Goal: Task Accomplishment & Management: Complete application form

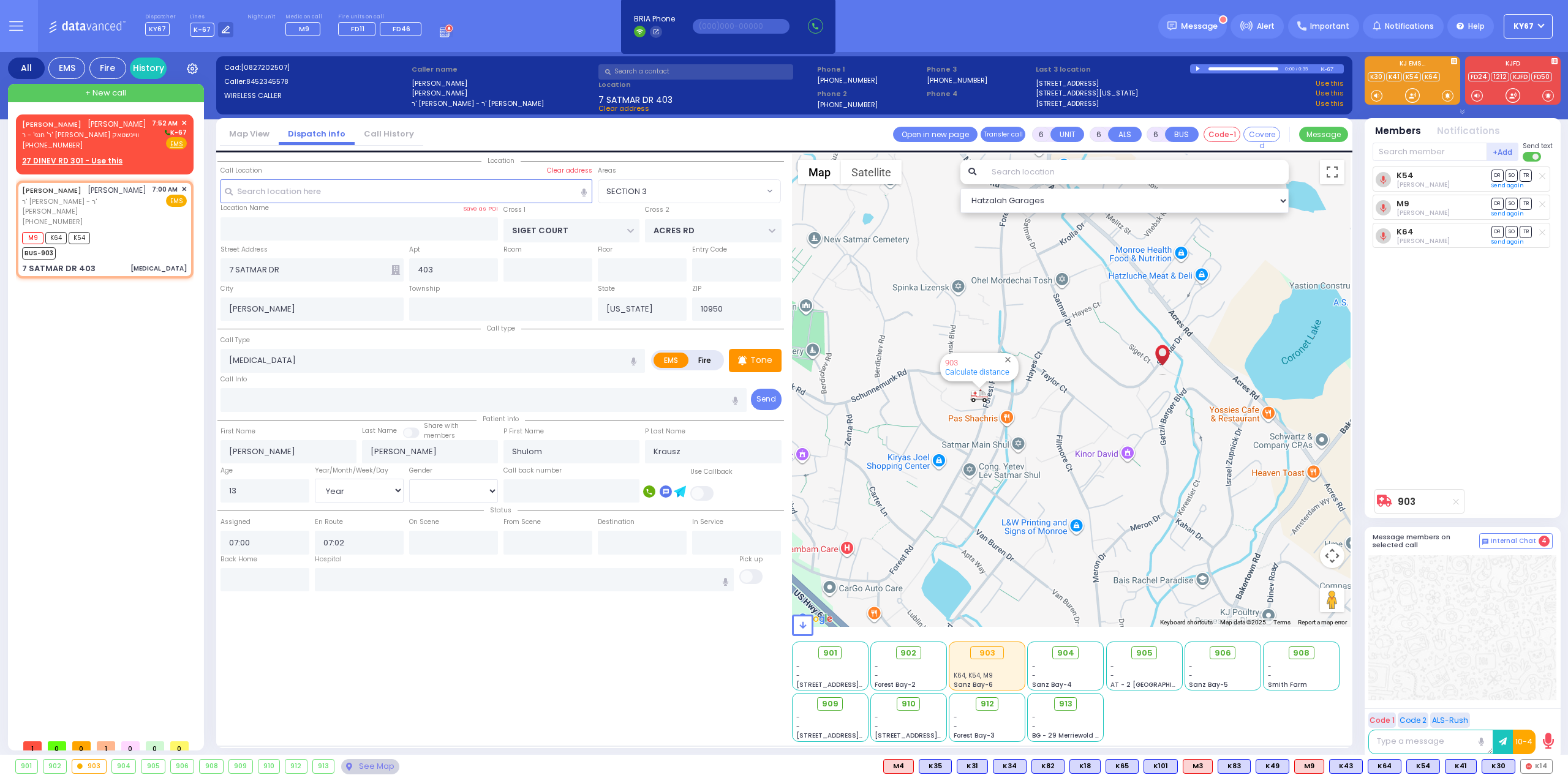
select select "SECTION 3"
select select "Year"
select select "[DEMOGRAPHIC_DATA]"
click at [92, 135] on span "ר' חנני' - ר' [PERSON_NAME] וויינשטאק" at bounding box center [84, 135] width 125 height 11
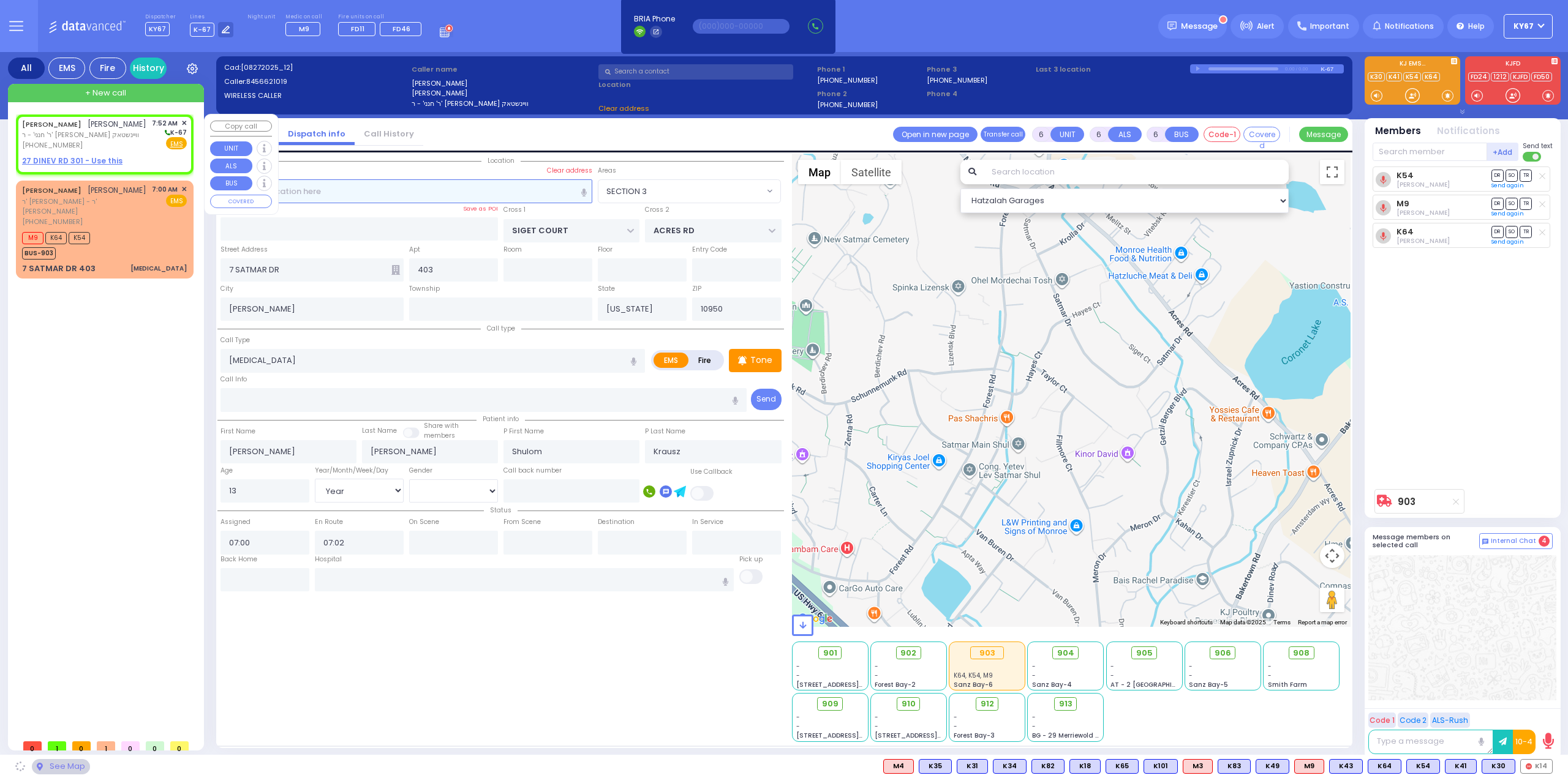
type input "2"
type input "1"
select select
radio input "true"
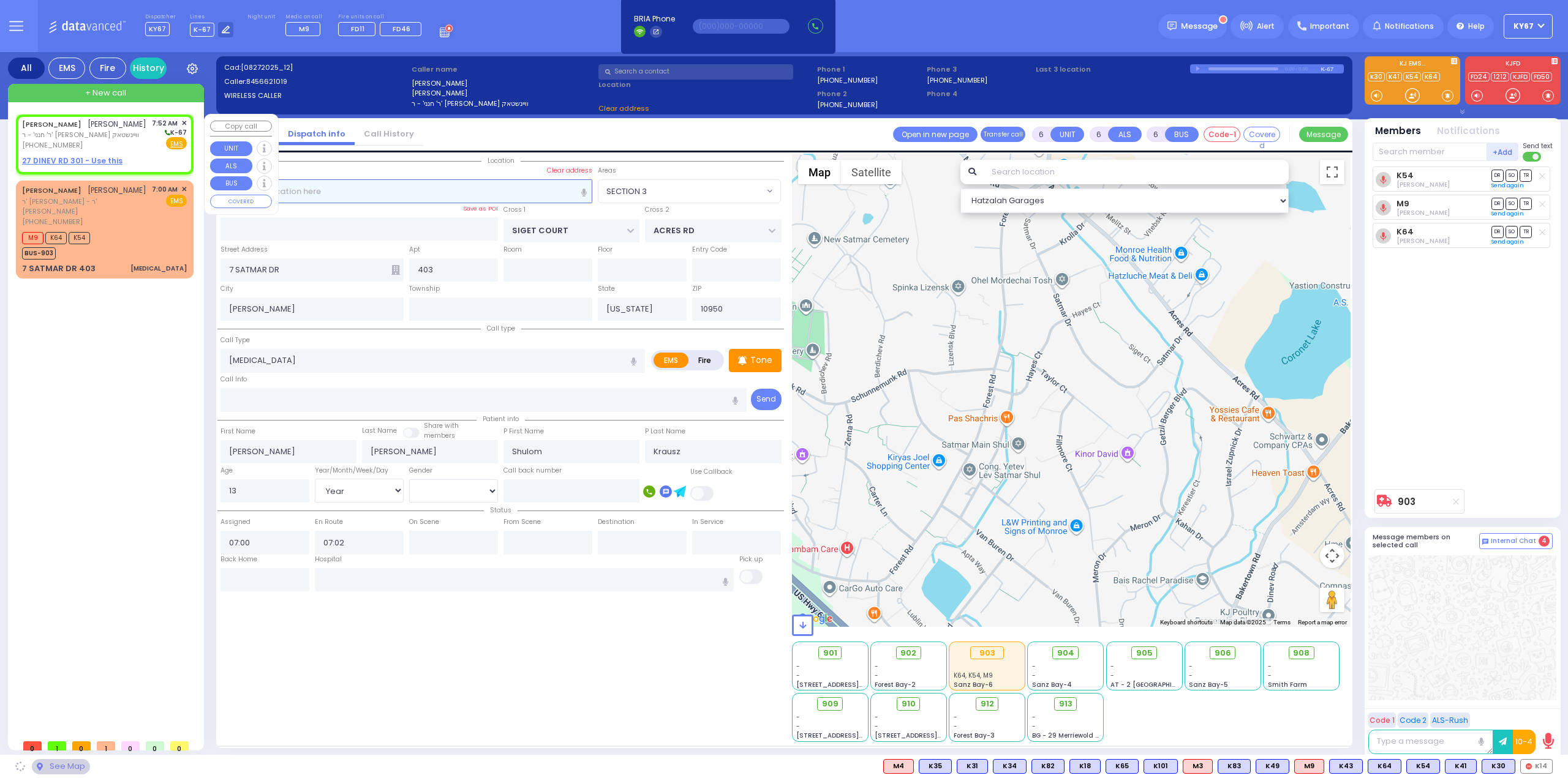
type input "[PERSON_NAME]"
select select
type input "07:52"
select select "Hatzalah Garages"
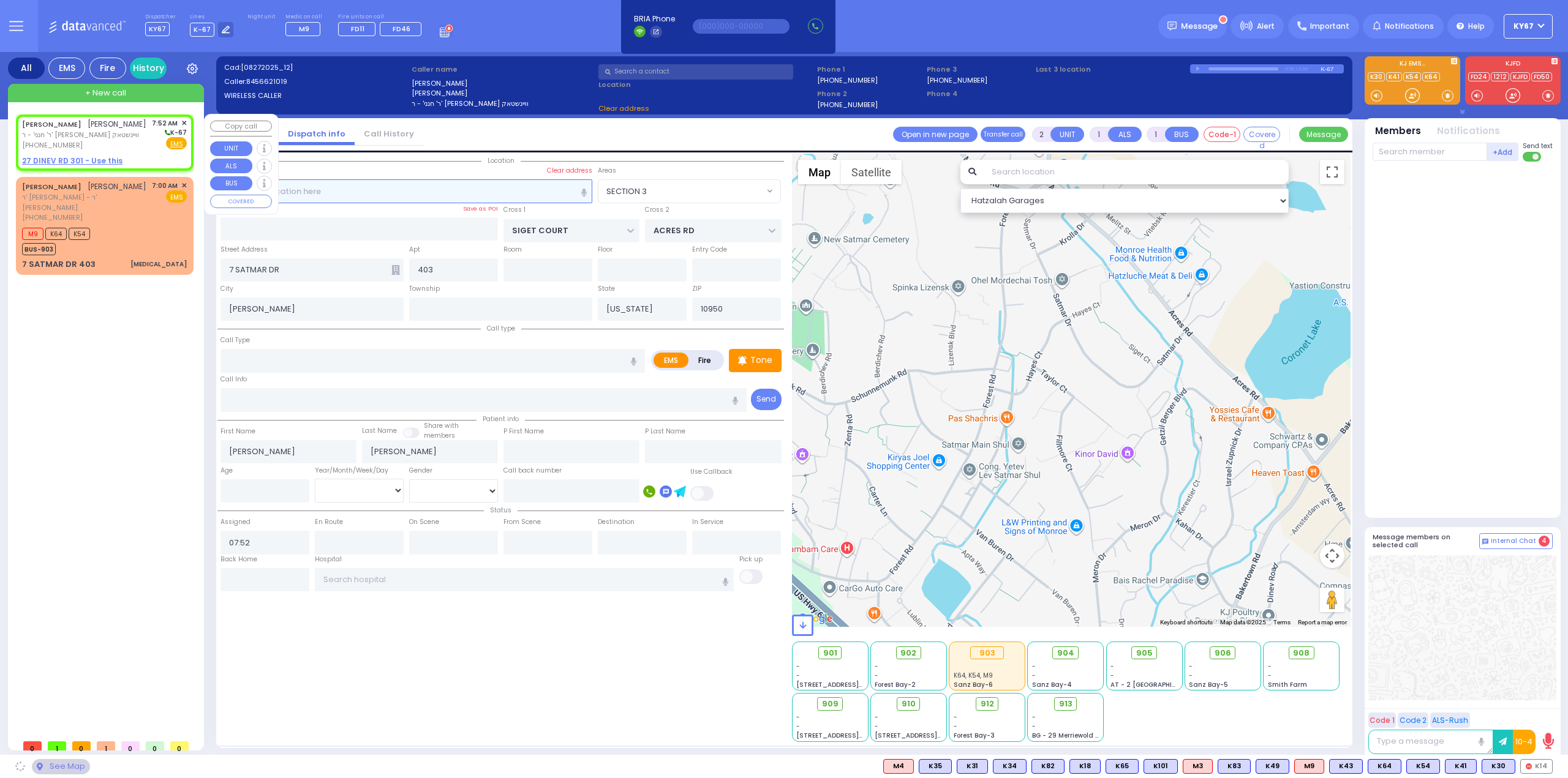
select select
radio input "true"
select select
select select "Hatzalah Garages"
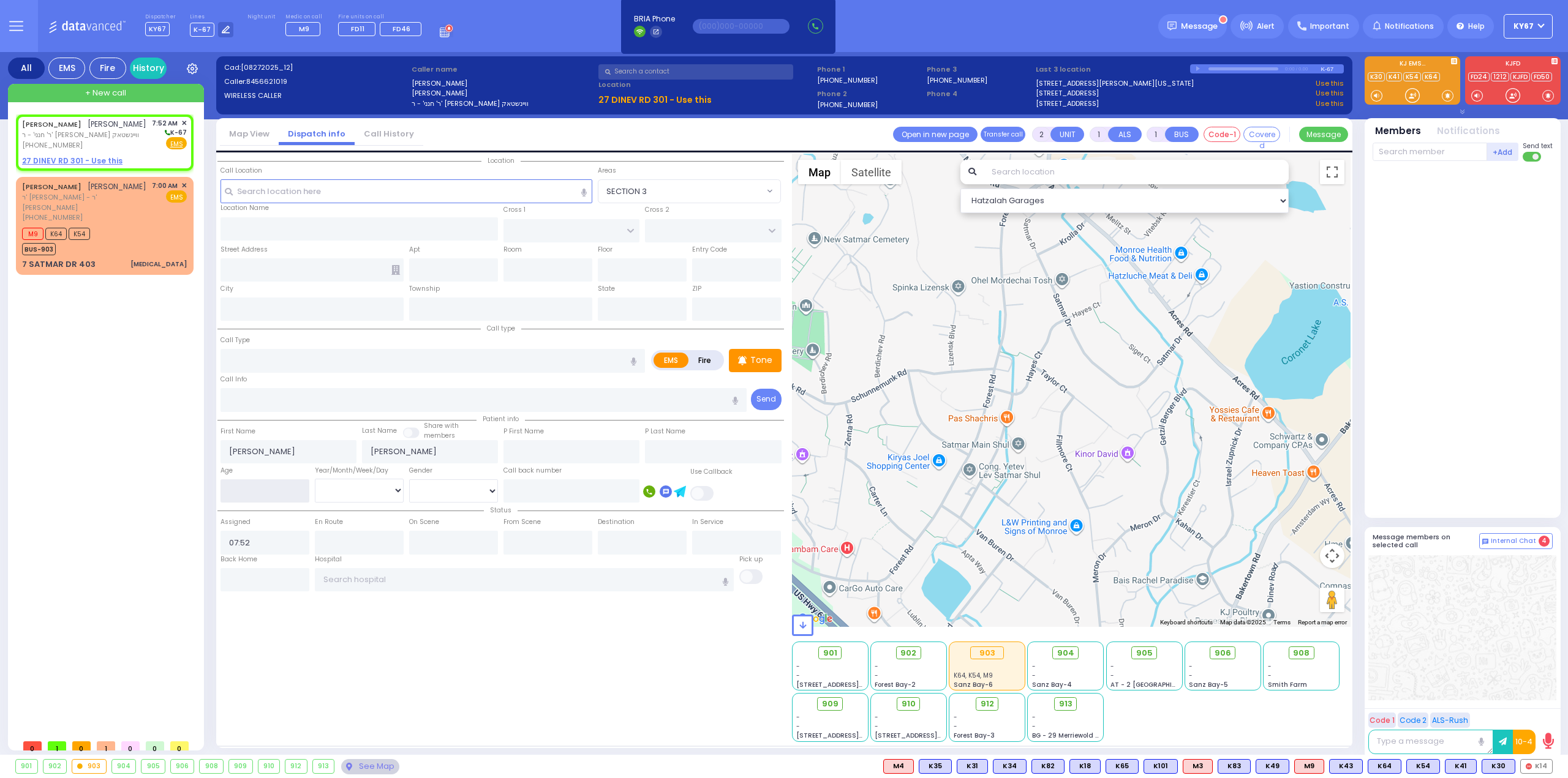
click at [254, 484] on input "number" at bounding box center [264, 491] width 89 height 24
type input "69"
click at [322, 494] on select "Year Month Week Day" at bounding box center [359, 490] width 89 height 24
select select
radio input "true"
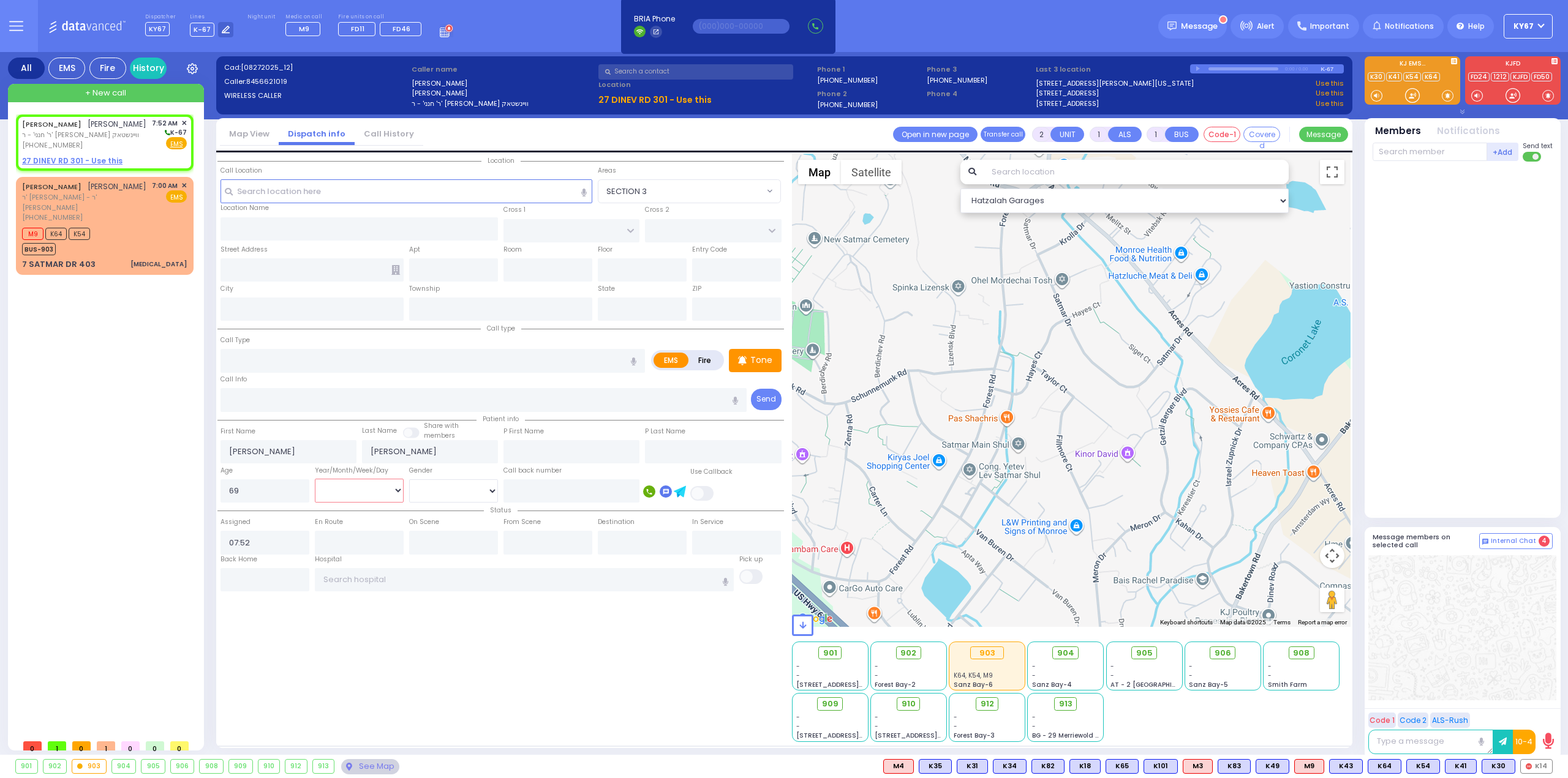
select select
select select "Hatzalah Garages"
select select "Year"
click at [315, 479] on select "Year Month Week Day" at bounding box center [359, 490] width 89 height 24
click at [430, 493] on select "[DEMOGRAPHIC_DATA] [DEMOGRAPHIC_DATA]" at bounding box center [453, 491] width 89 height 24
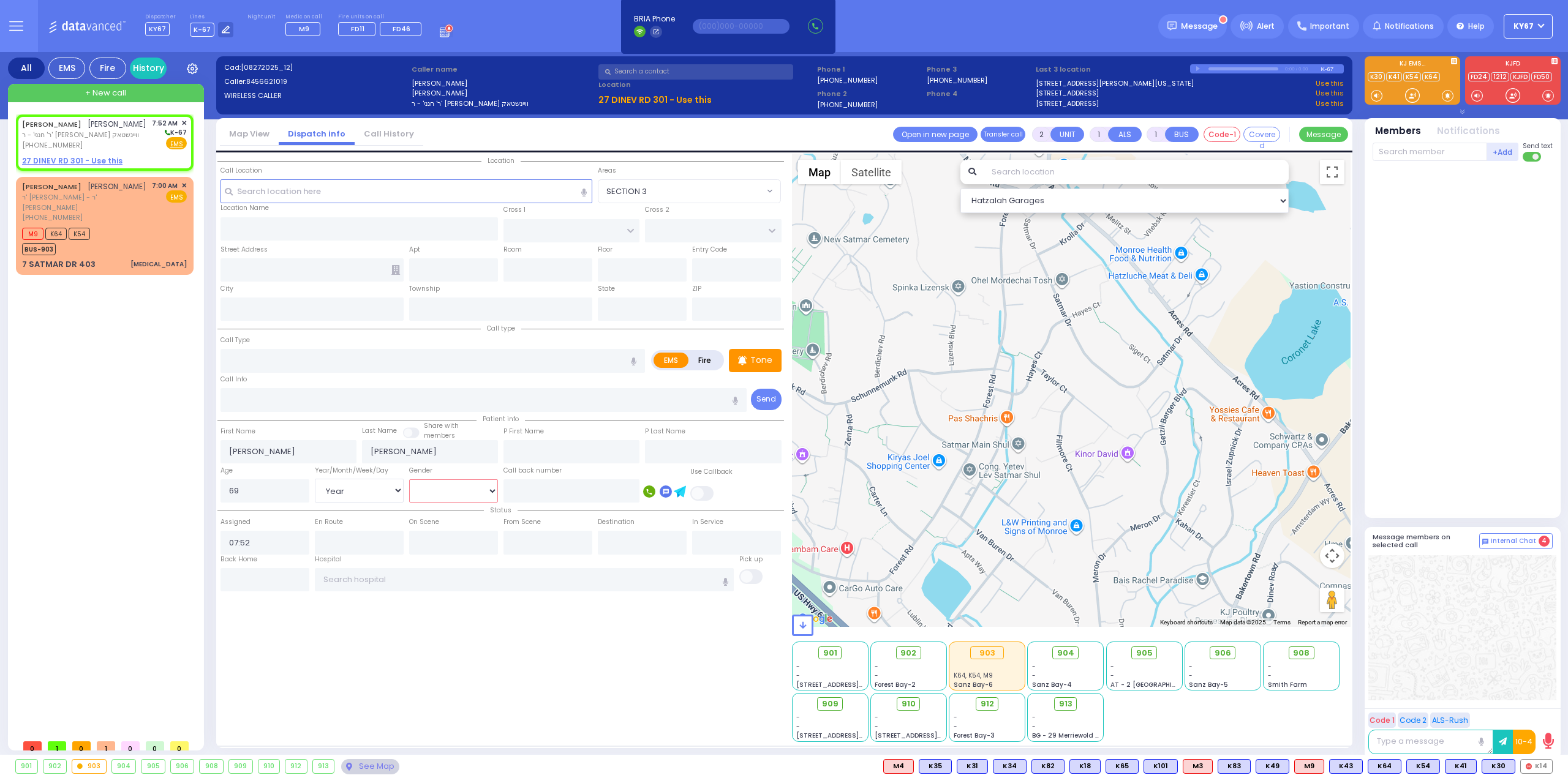
select select
radio input "true"
select select "Year"
select select "Hatzalah Garages"
select select "[DEMOGRAPHIC_DATA]"
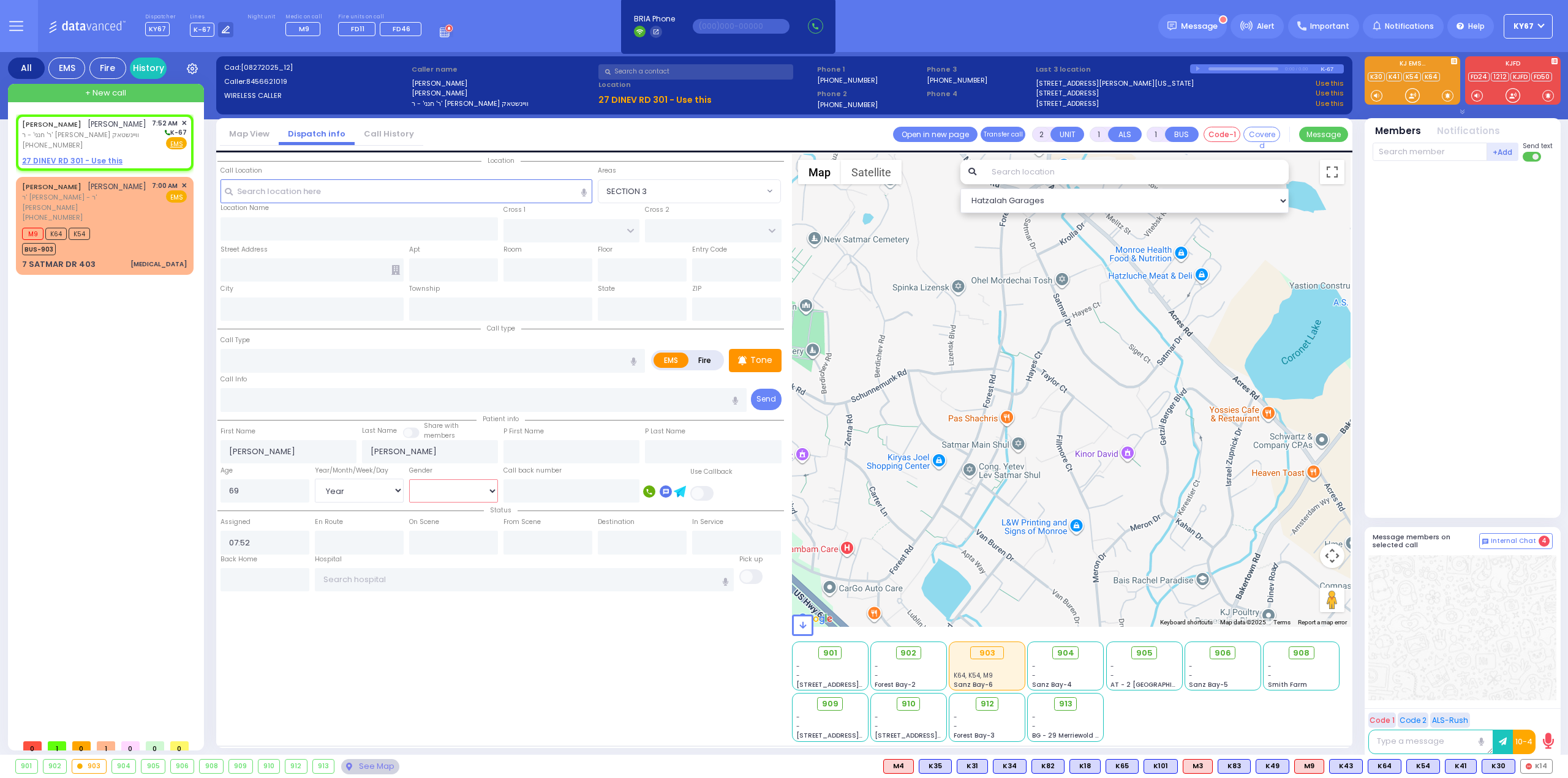
click at [409, 480] on select "[DEMOGRAPHIC_DATA] [DEMOGRAPHIC_DATA]" at bounding box center [453, 491] width 89 height 24
select select
radio input "true"
select select "Year"
select select "[DEMOGRAPHIC_DATA]"
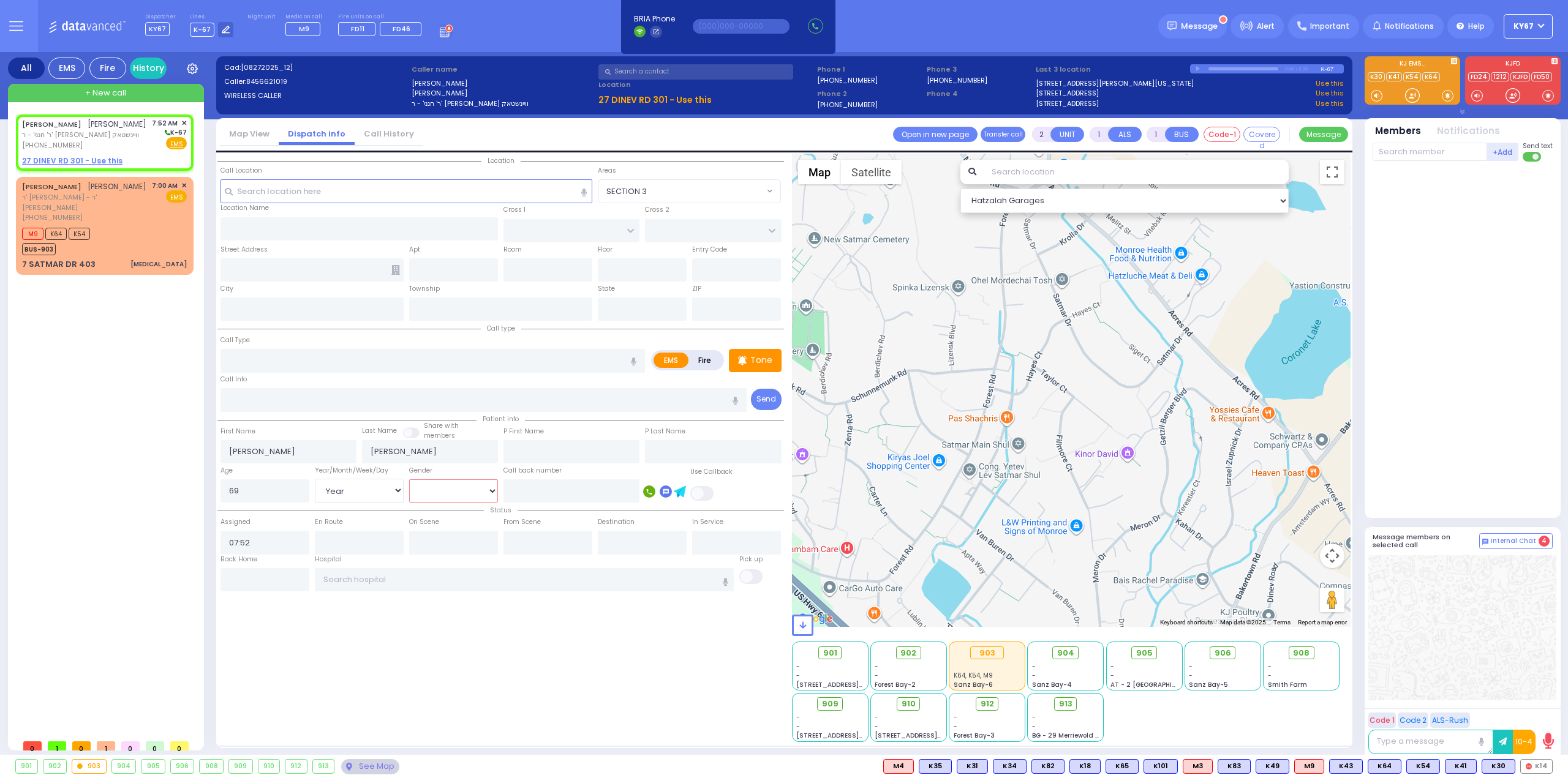
select select "Hatzalah Garages"
click at [1132, 82] on link "[STREET_ADDRESS][PERSON_NAME][US_STATE]" at bounding box center [1115, 83] width 158 height 11
select select
radio input "true"
select select "Year"
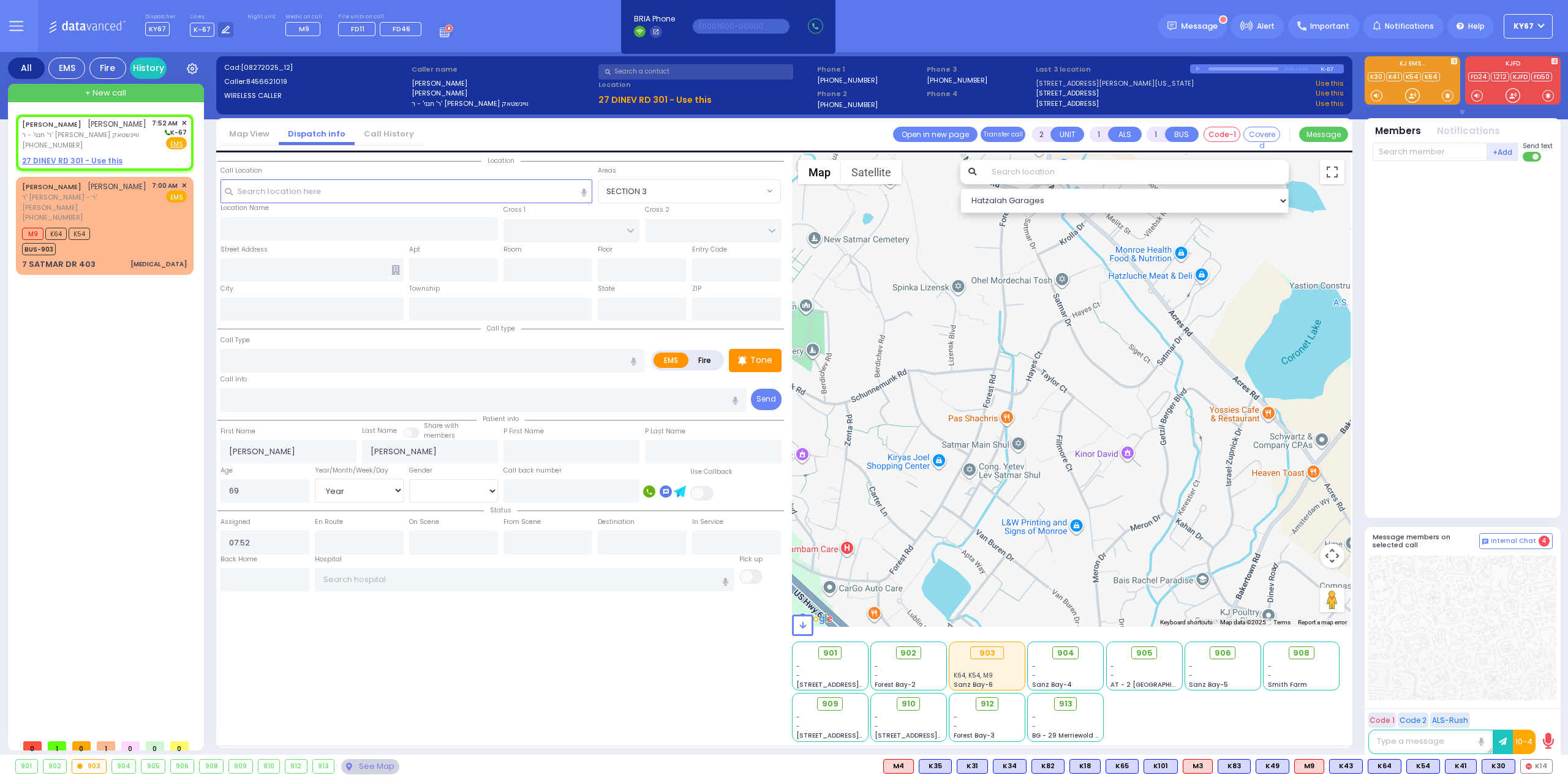
select select "[DEMOGRAPHIC_DATA]"
select select "Hatzalah Garages"
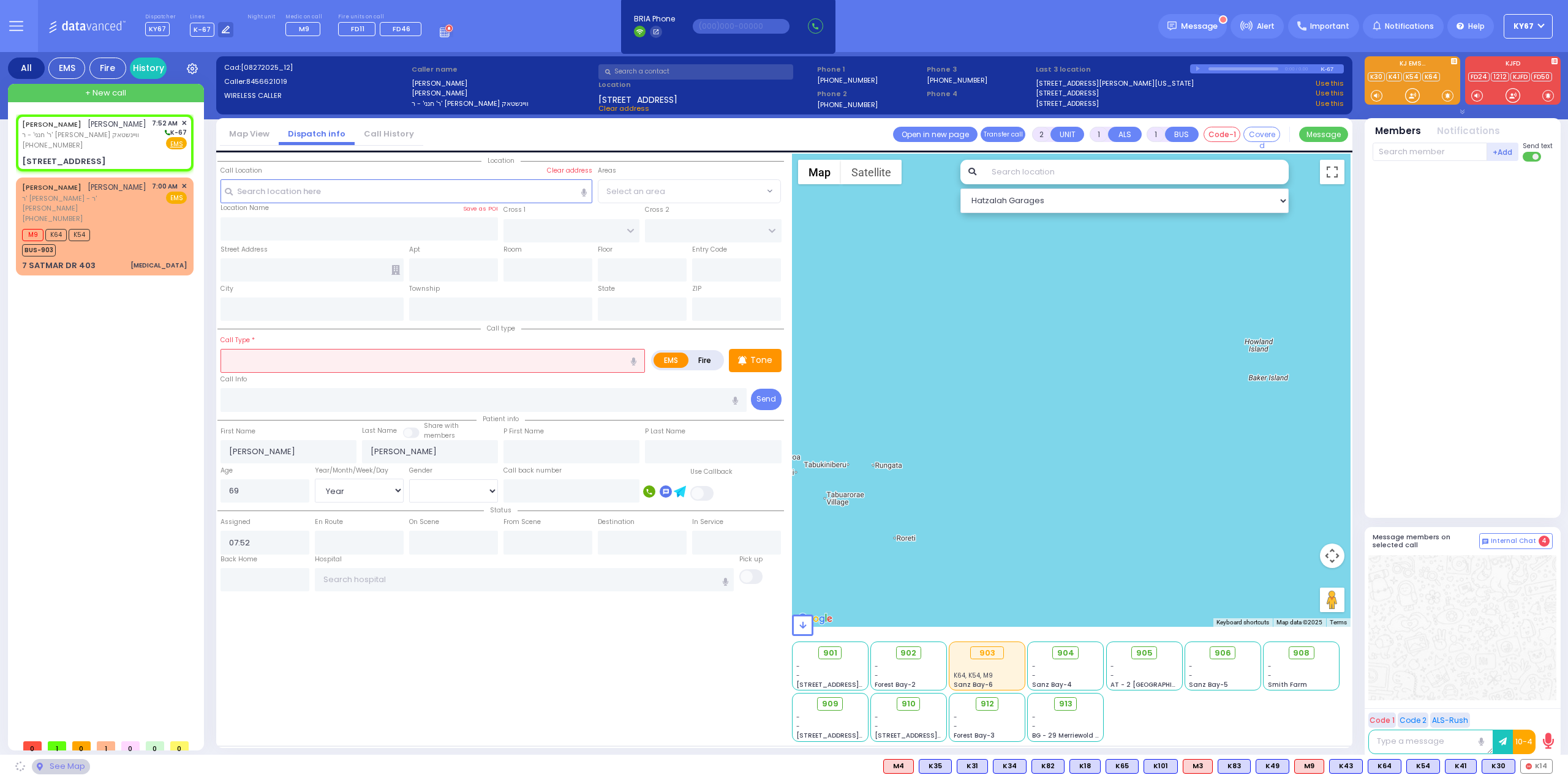
type input "[GEOGRAPHIC_DATA]"
type input "PAKSH PL"
type input "[STREET_ADDRESS]"
type input "[PERSON_NAME]"
type input "[US_STATE]"
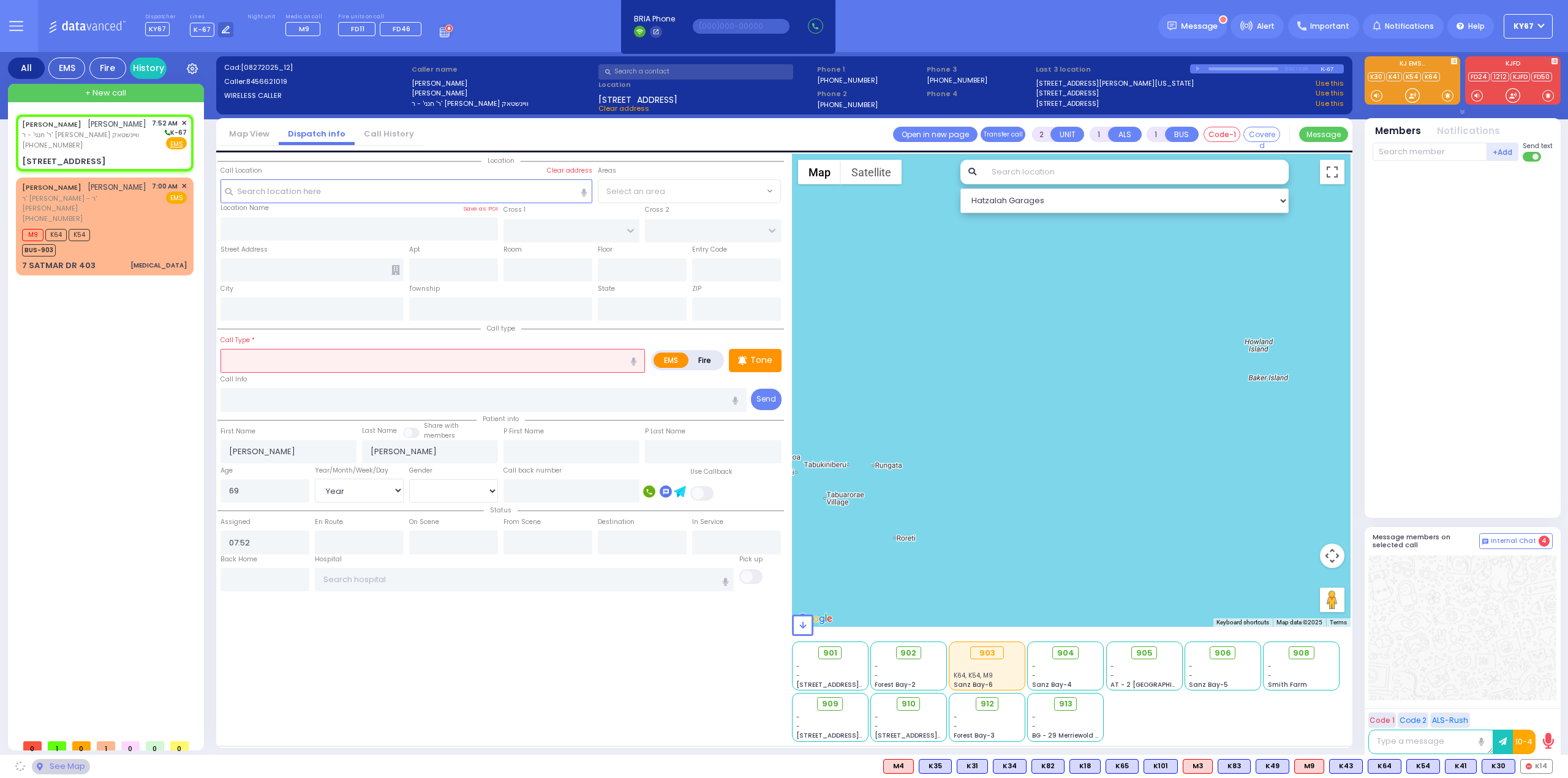
type input "10950"
select select "SECTION 5"
click at [254, 363] on input "text" at bounding box center [433, 360] width 425 height 24
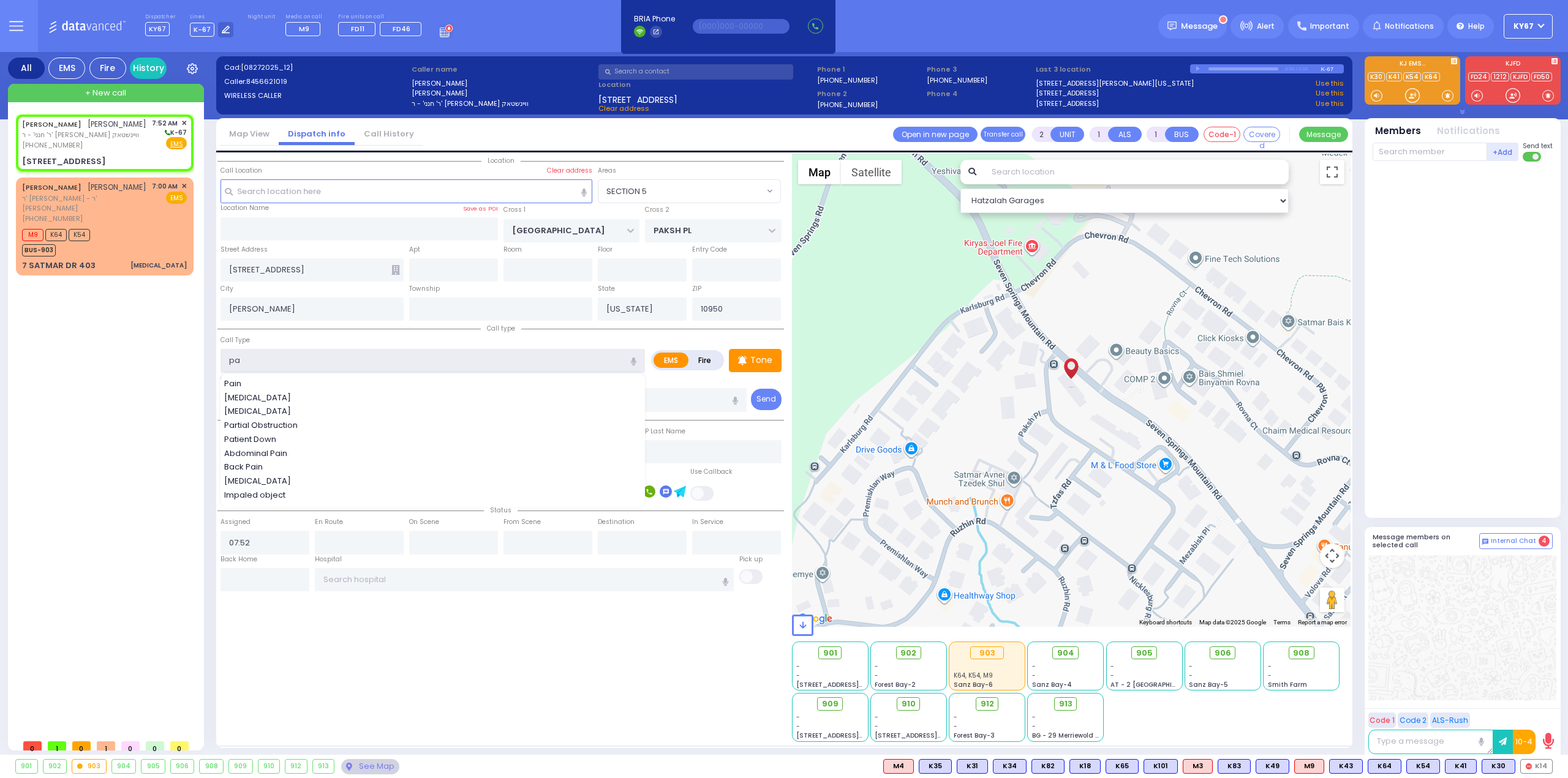
type input "pan"
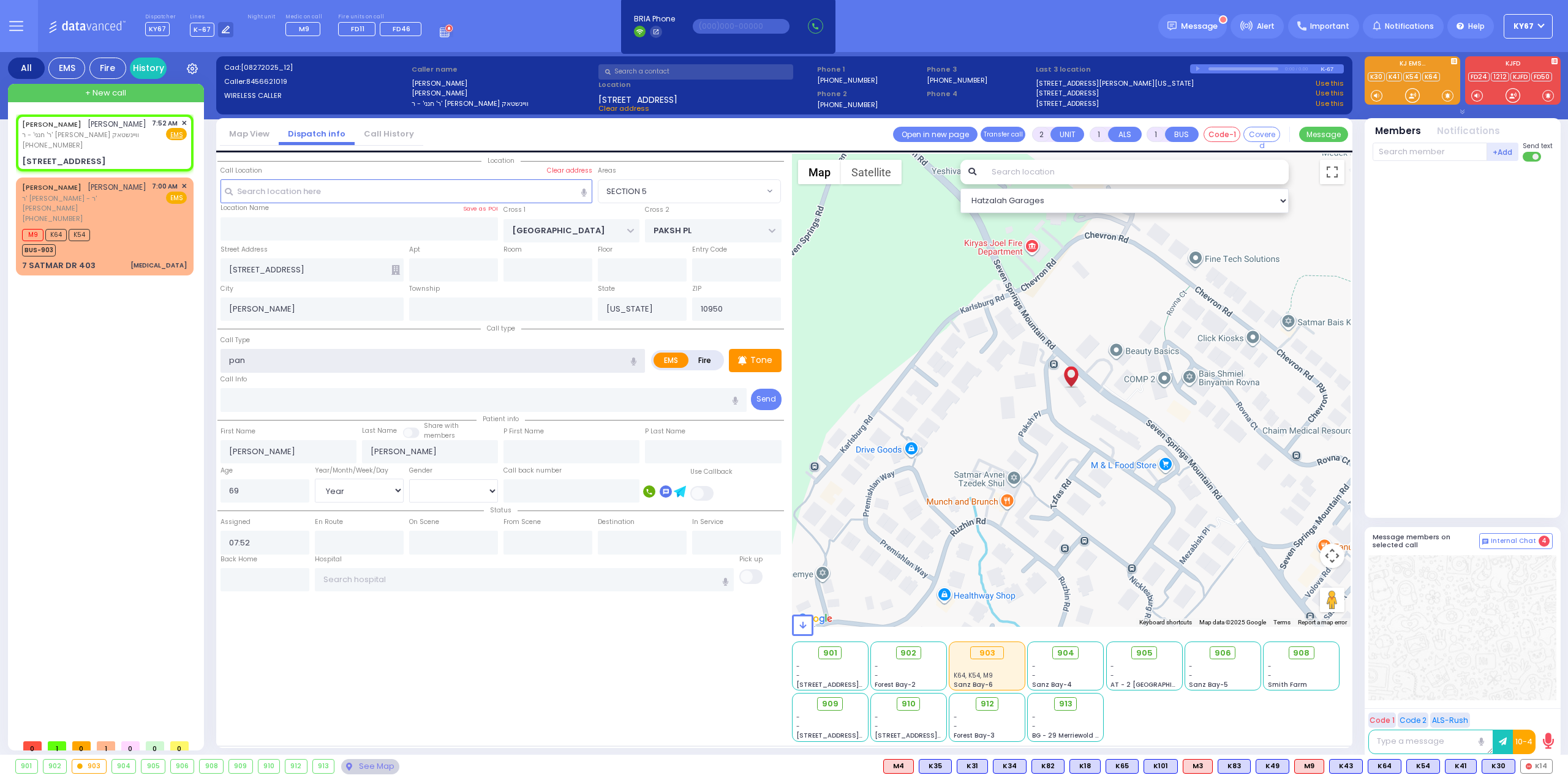
select select
radio input "true"
select select "Year"
select select "[DEMOGRAPHIC_DATA]"
select select "Hatzalah Garages"
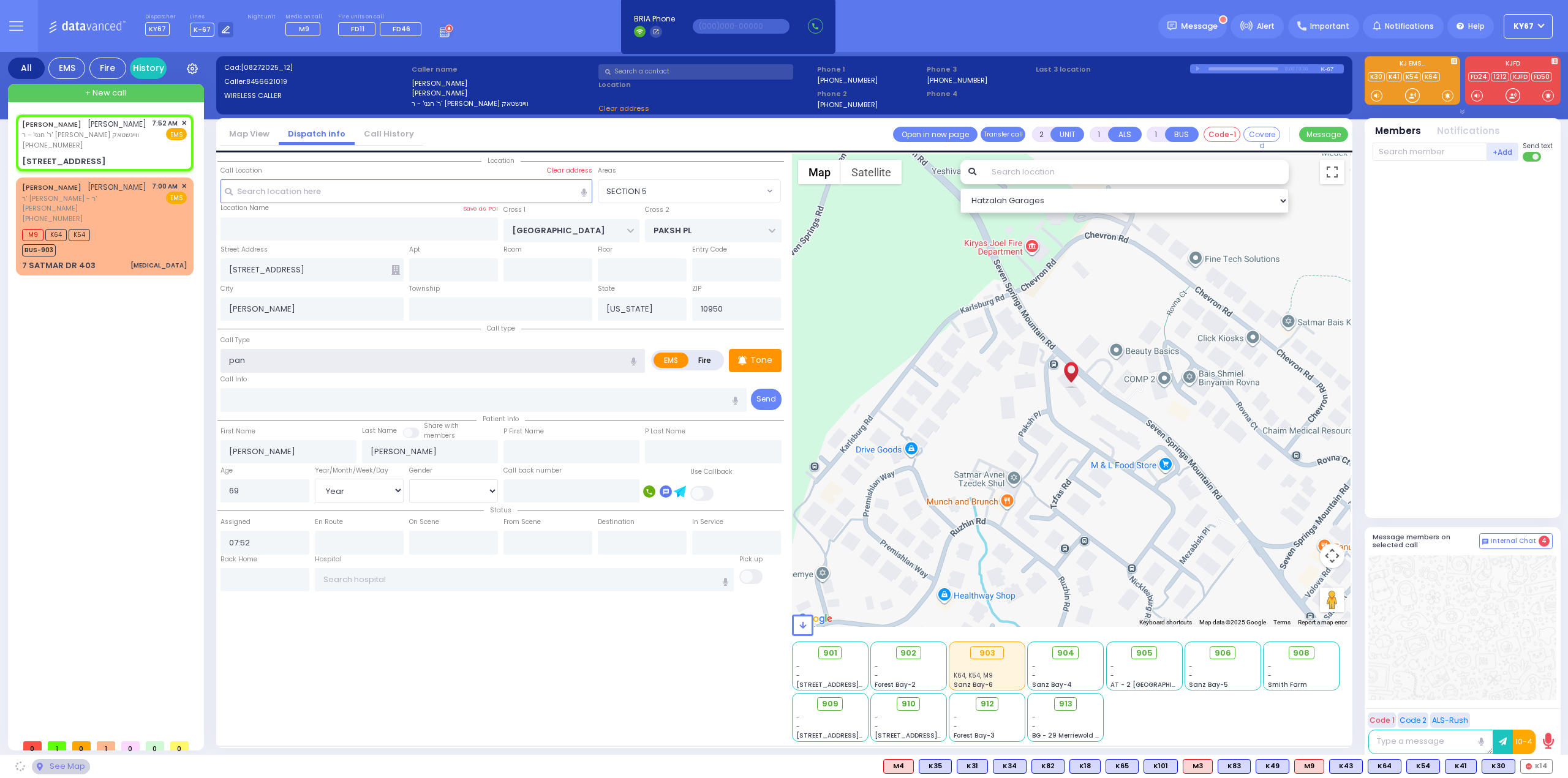
type input "pa"
select select "SECTION 5"
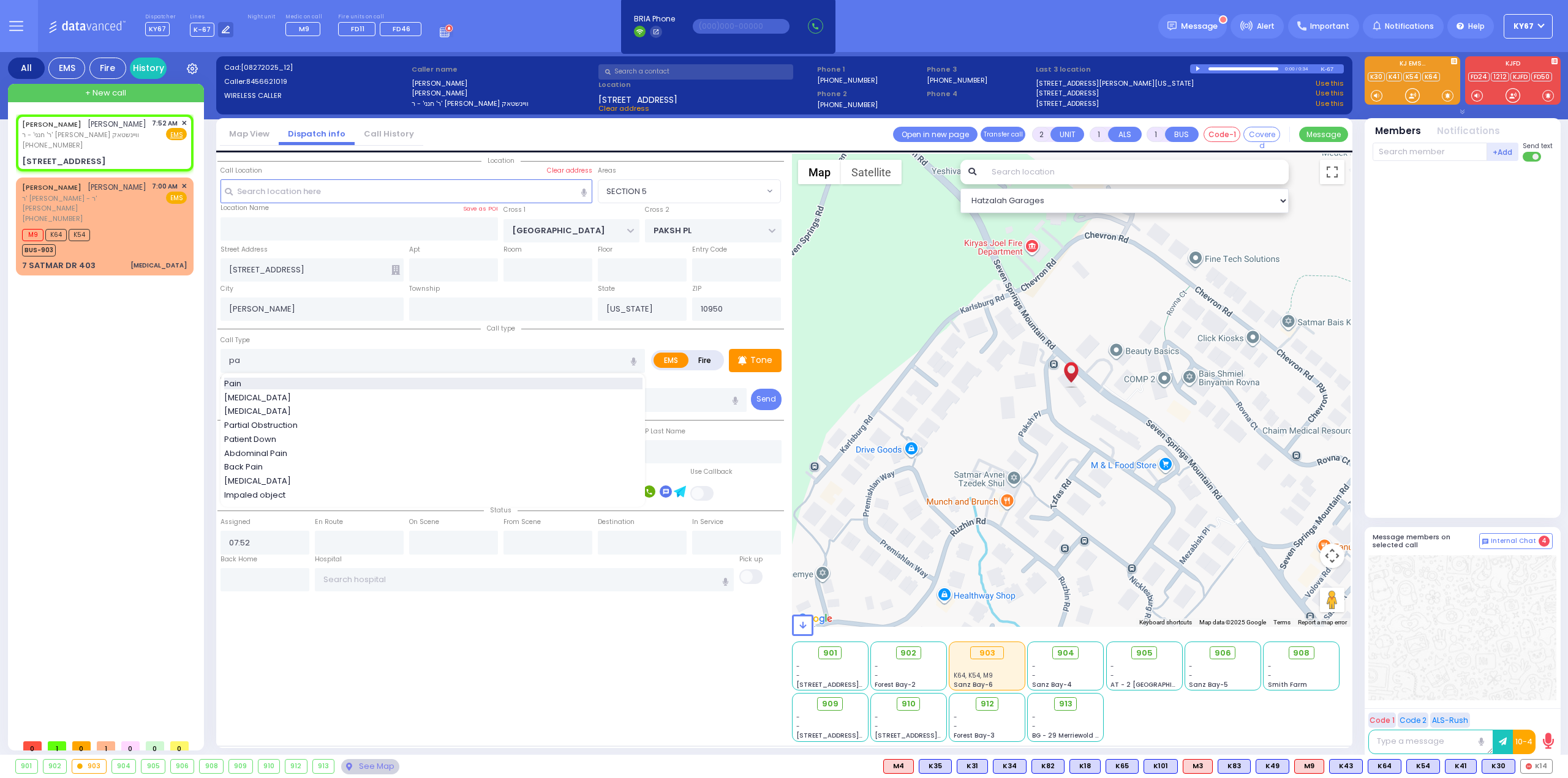
click at [273, 382] on div "Pain" at bounding box center [433, 384] width 419 height 12
type input "Pain"
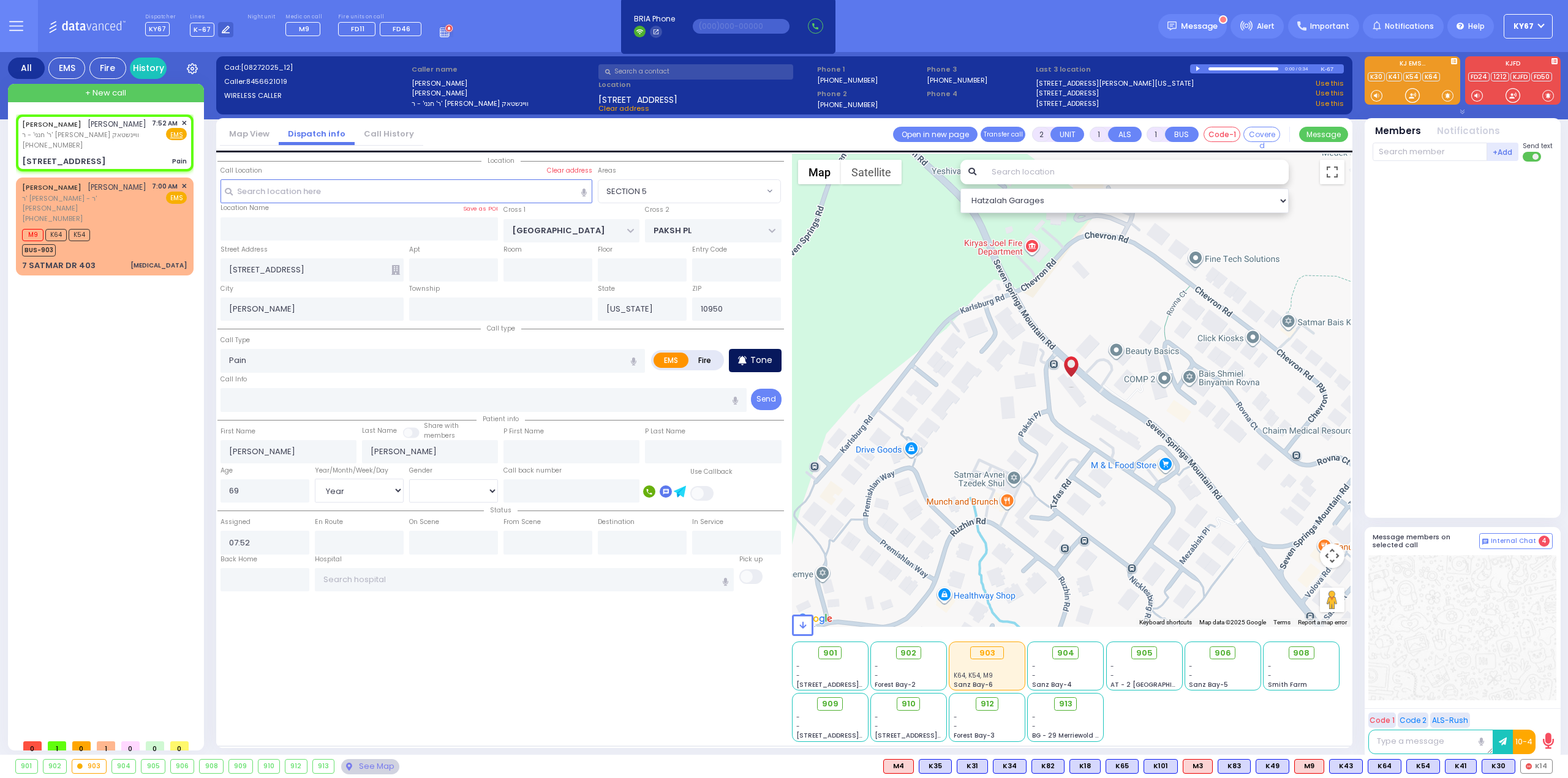
select select
radio input "true"
select select "Year"
select select "[DEMOGRAPHIC_DATA]"
click at [754, 355] on p "Tone" at bounding box center [761, 360] width 22 height 13
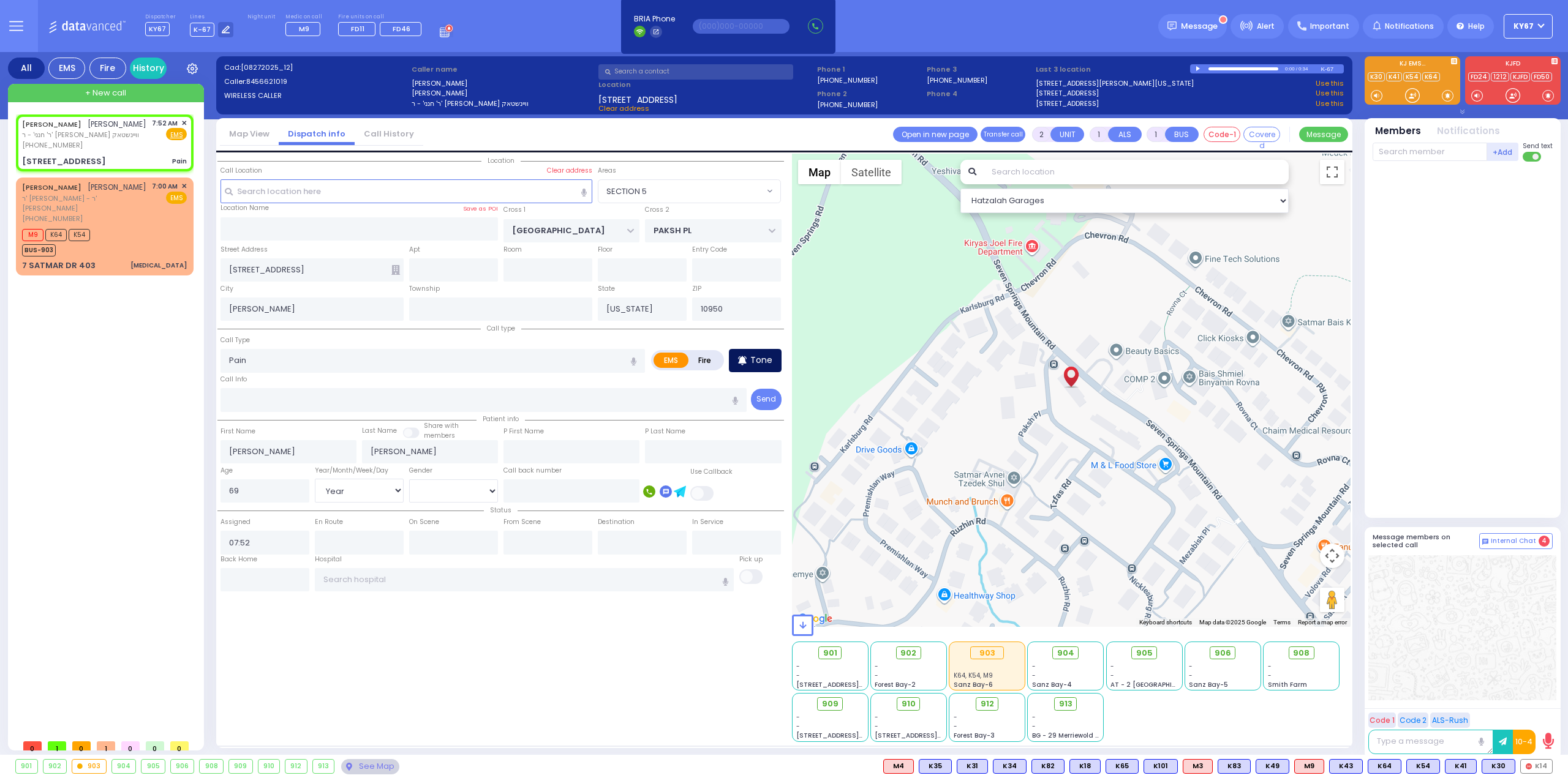
select select "Hatzalah Garages"
select select
radio input "true"
select select "Year"
select select "[DEMOGRAPHIC_DATA]"
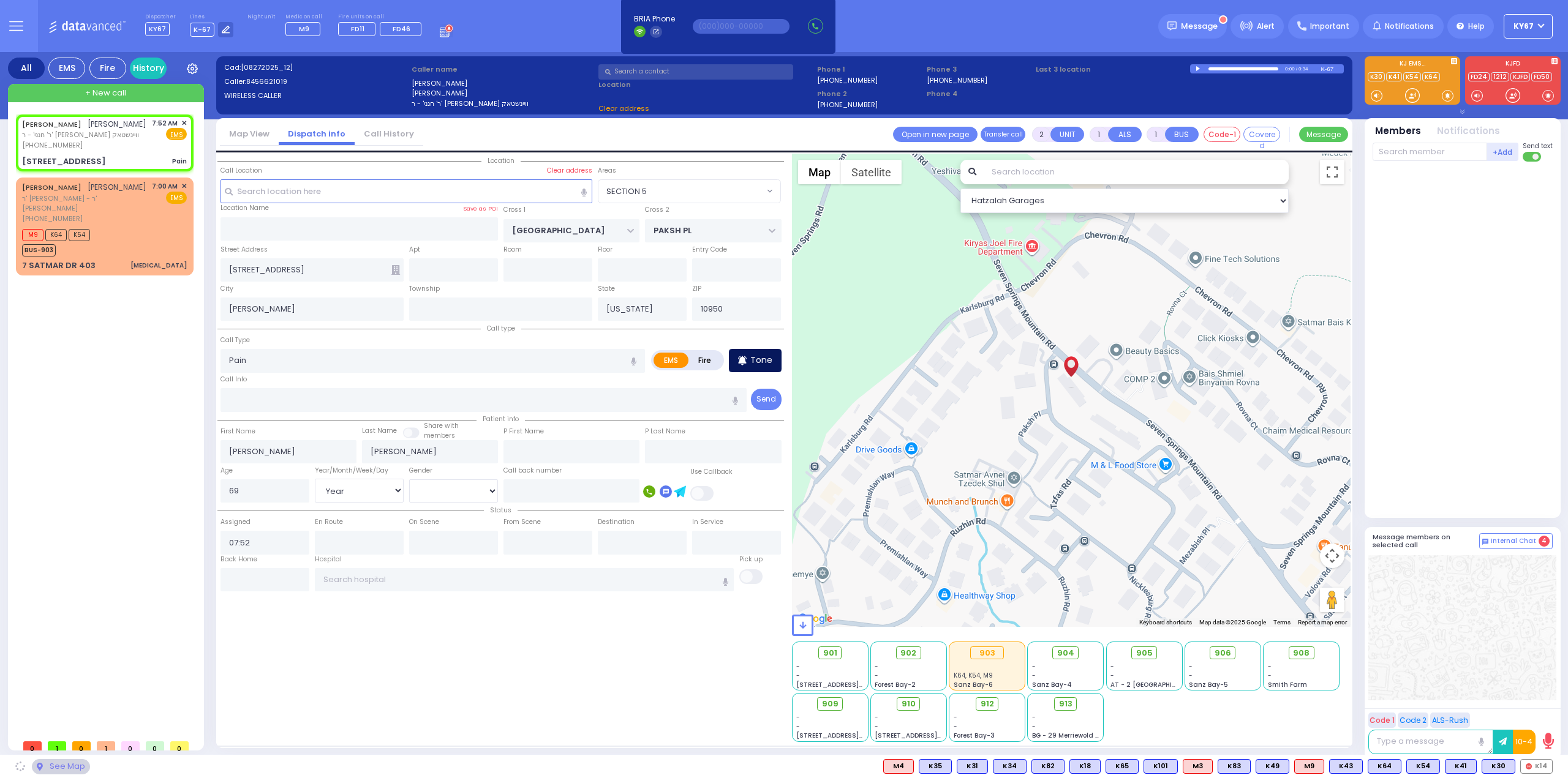
select select "Hatzalah Garages"
select select "SECTION 5"
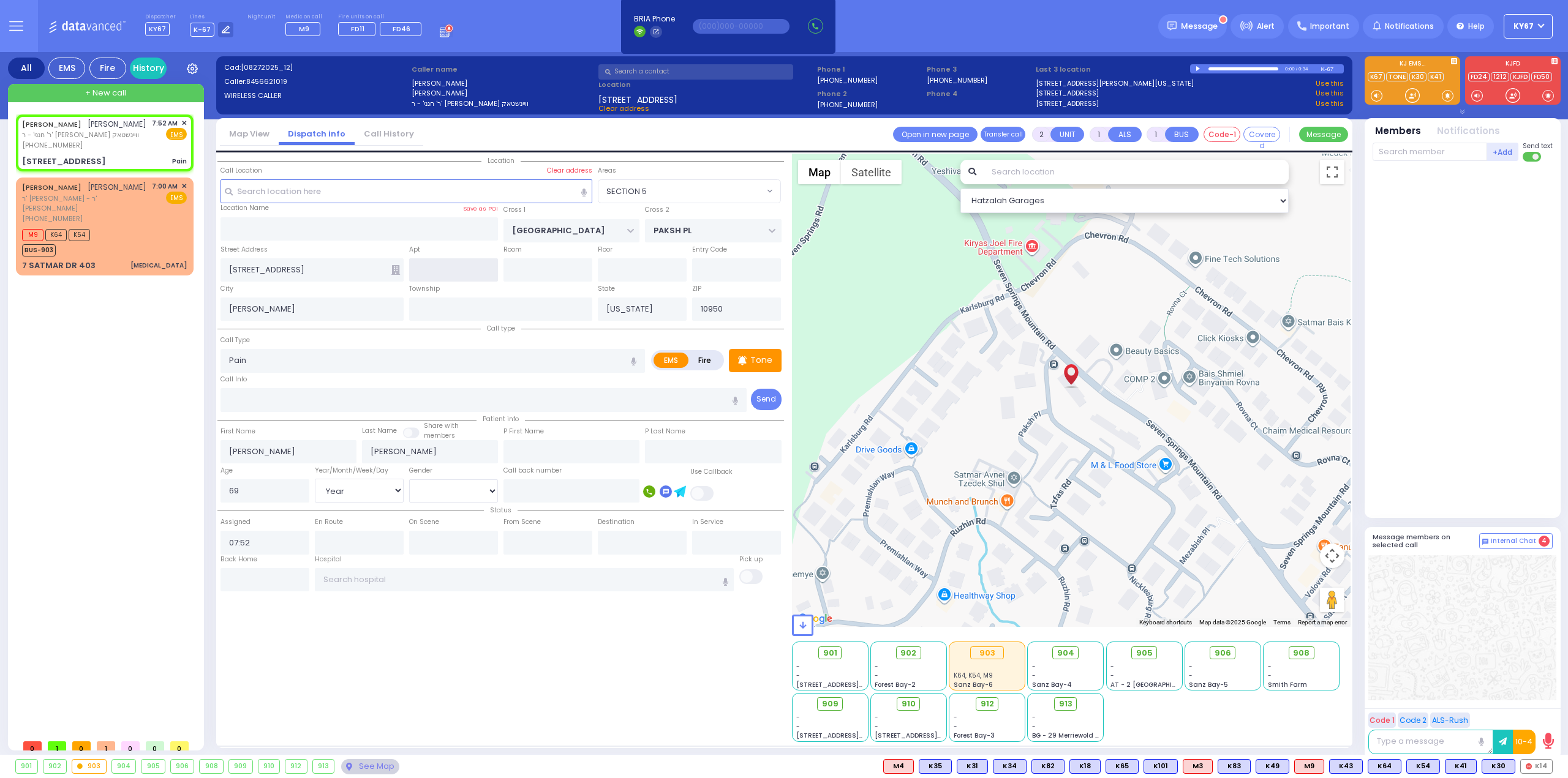
click at [452, 263] on input "text" at bounding box center [453, 270] width 89 height 24
type input "201"
click at [378, 620] on div "Location" at bounding box center [501, 447] width 567 height 589
select select
radio input "true"
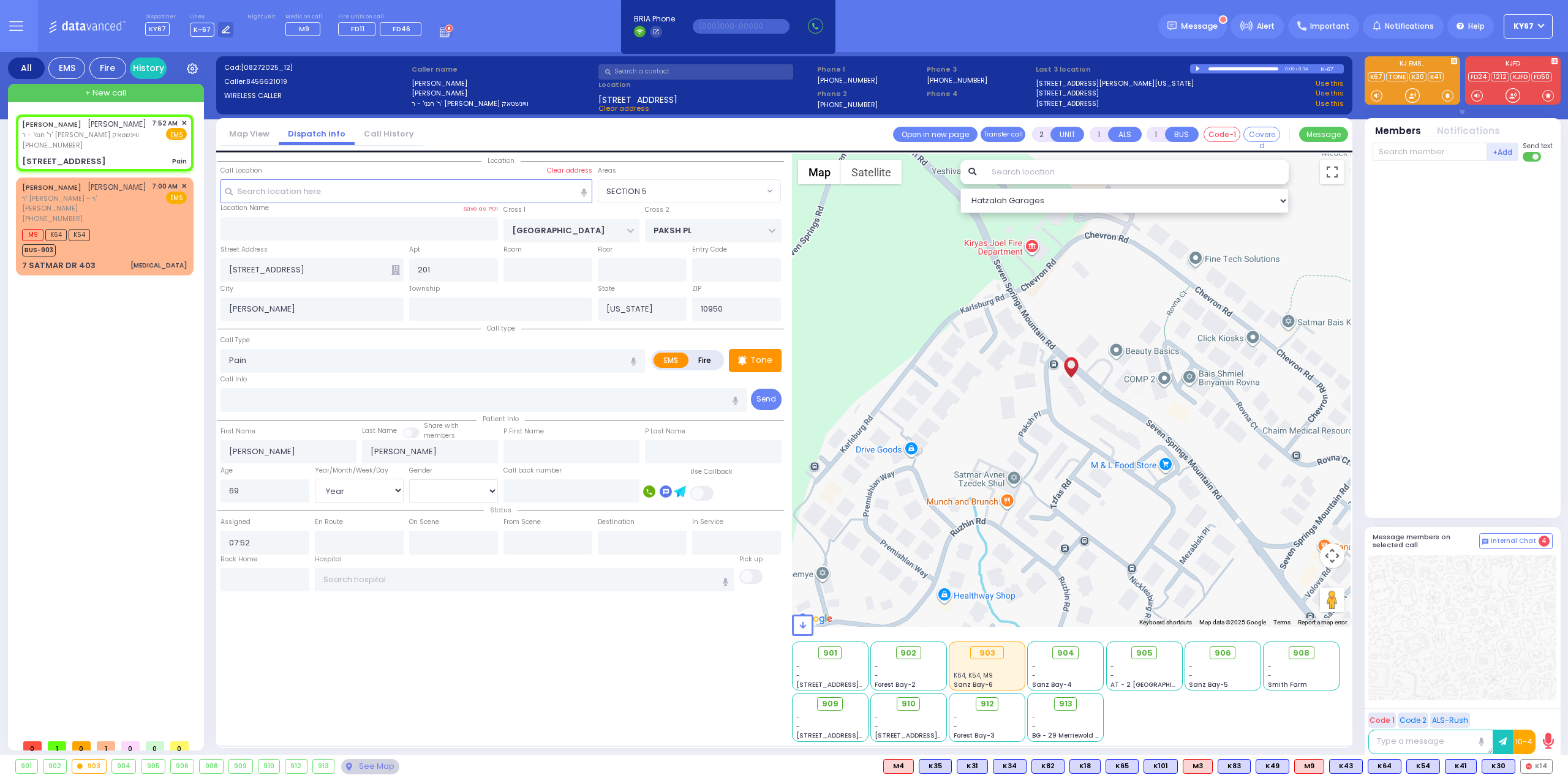
select select "Year"
select select "[DEMOGRAPHIC_DATA]"
select select "Hatzalah Garages"
select select "SECTION 5"
click at [1532, 767] on span "K12" at bounding box center [1537, 766] width 30 height 13
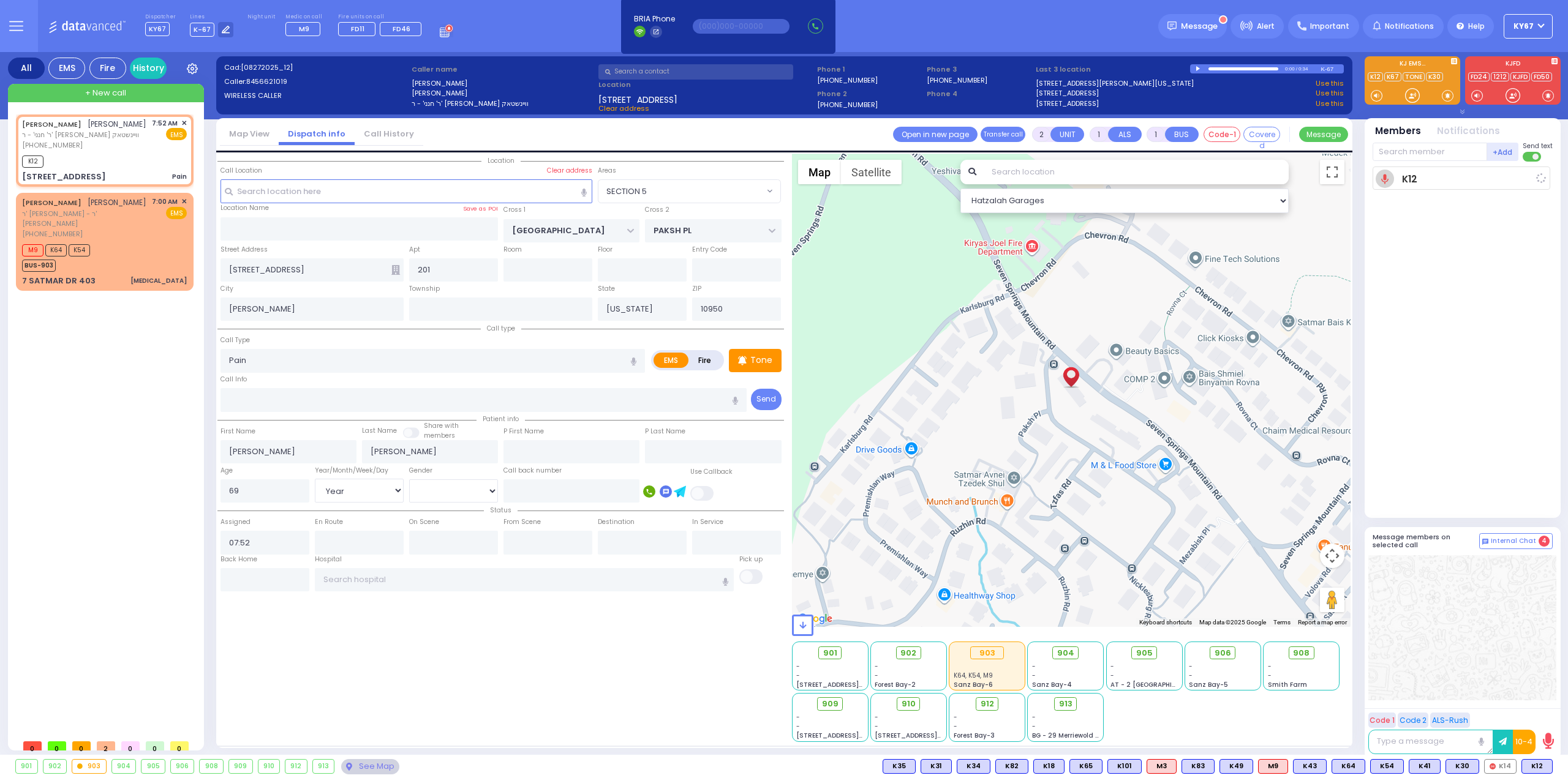
select select
radio input "true"
select select "Year"
select select "[DEMOGRAPHIC_DATA]"
type input "07:54"
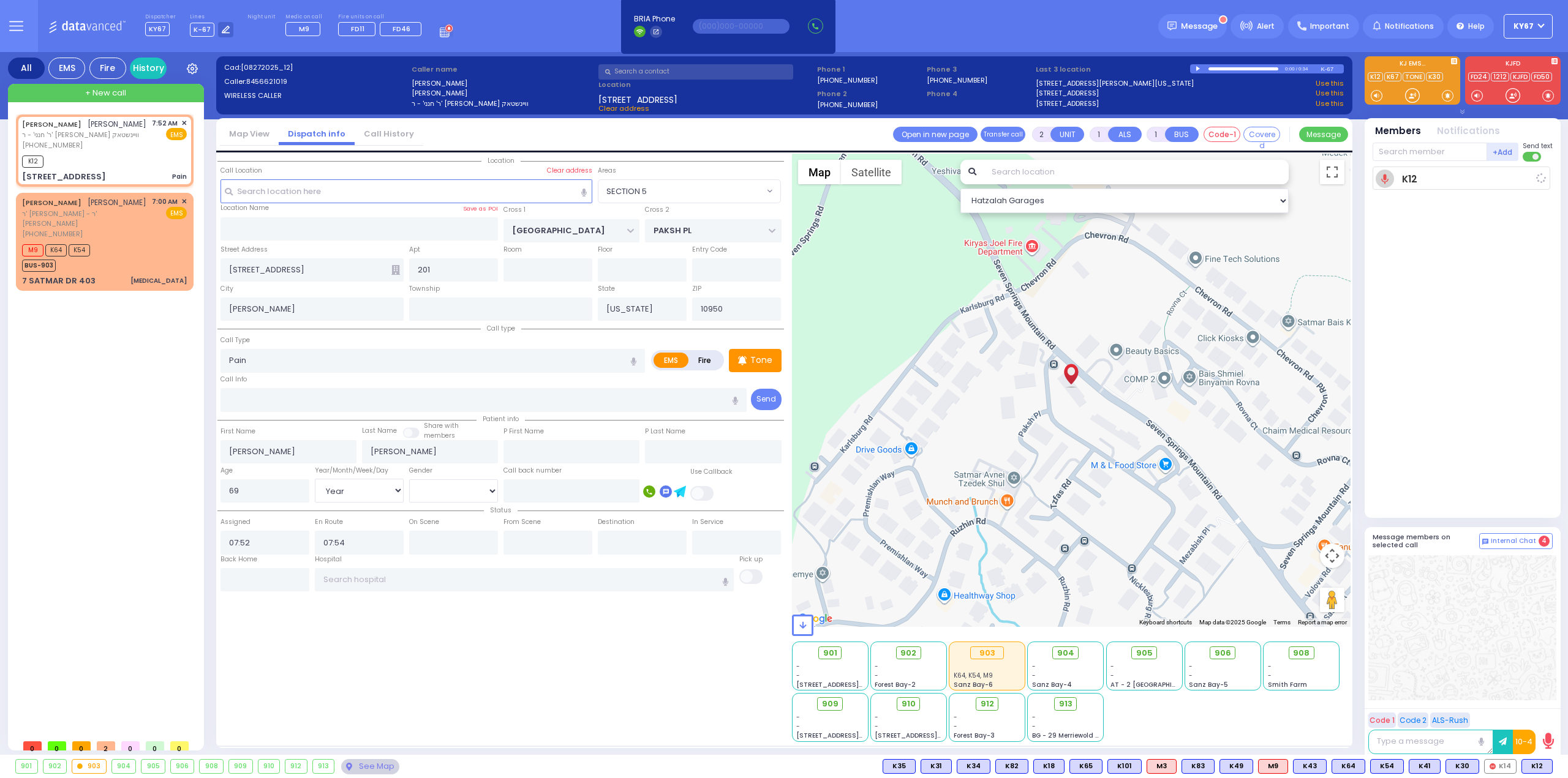
select select "Hatzalah Garages"
select select "SECTION 5"
click at [129, 220] on div "[PERSON_NAME] [PERSON_NAME] ר' [PERSON_NAME]' [PERSON_NAME] [PHONE_NUMBER] 7:00…" at bounding box center [104, 218] width 165 height 42
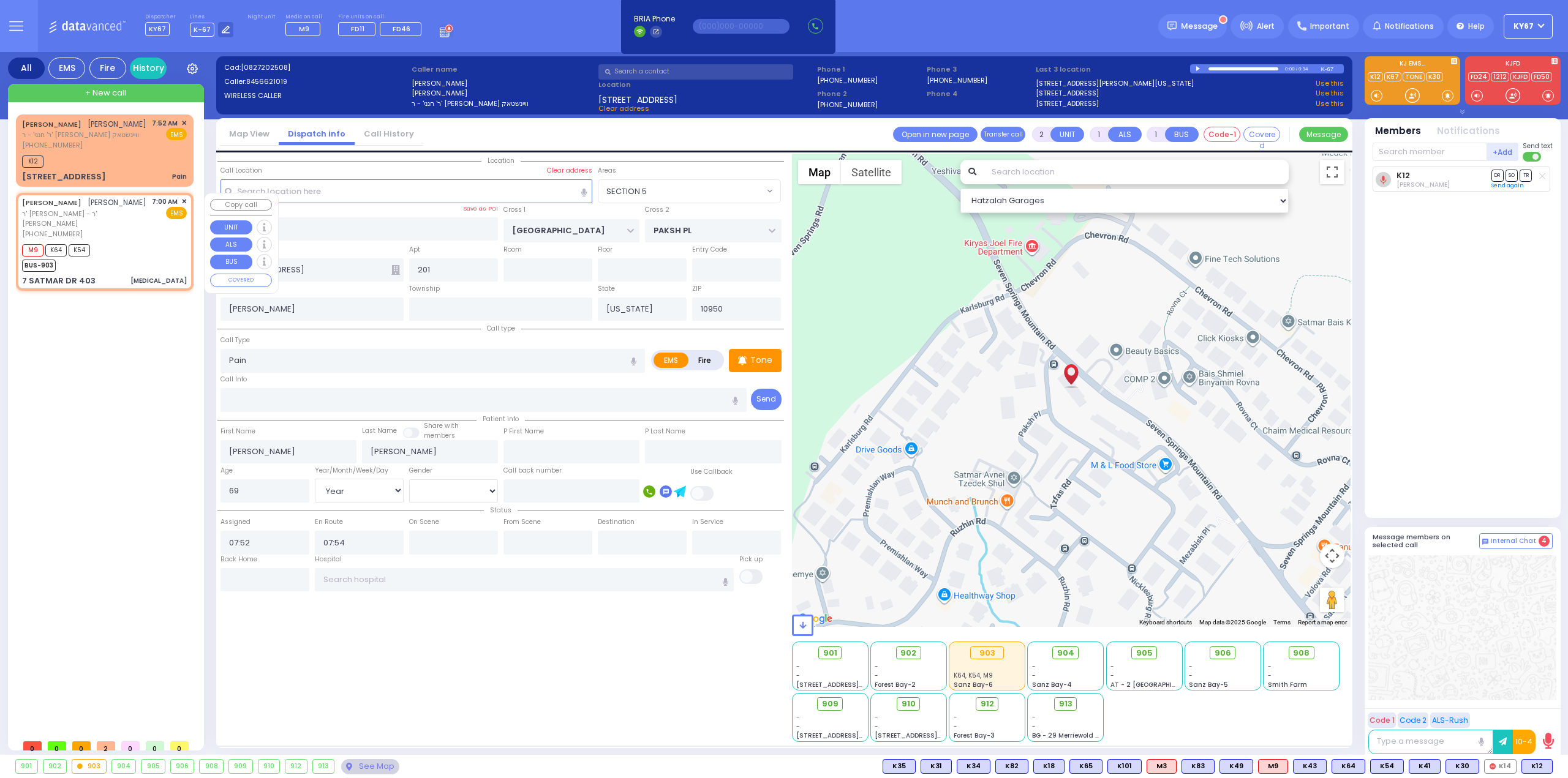
type input "6"
select select
type input "[MEDICAL_DATA]"
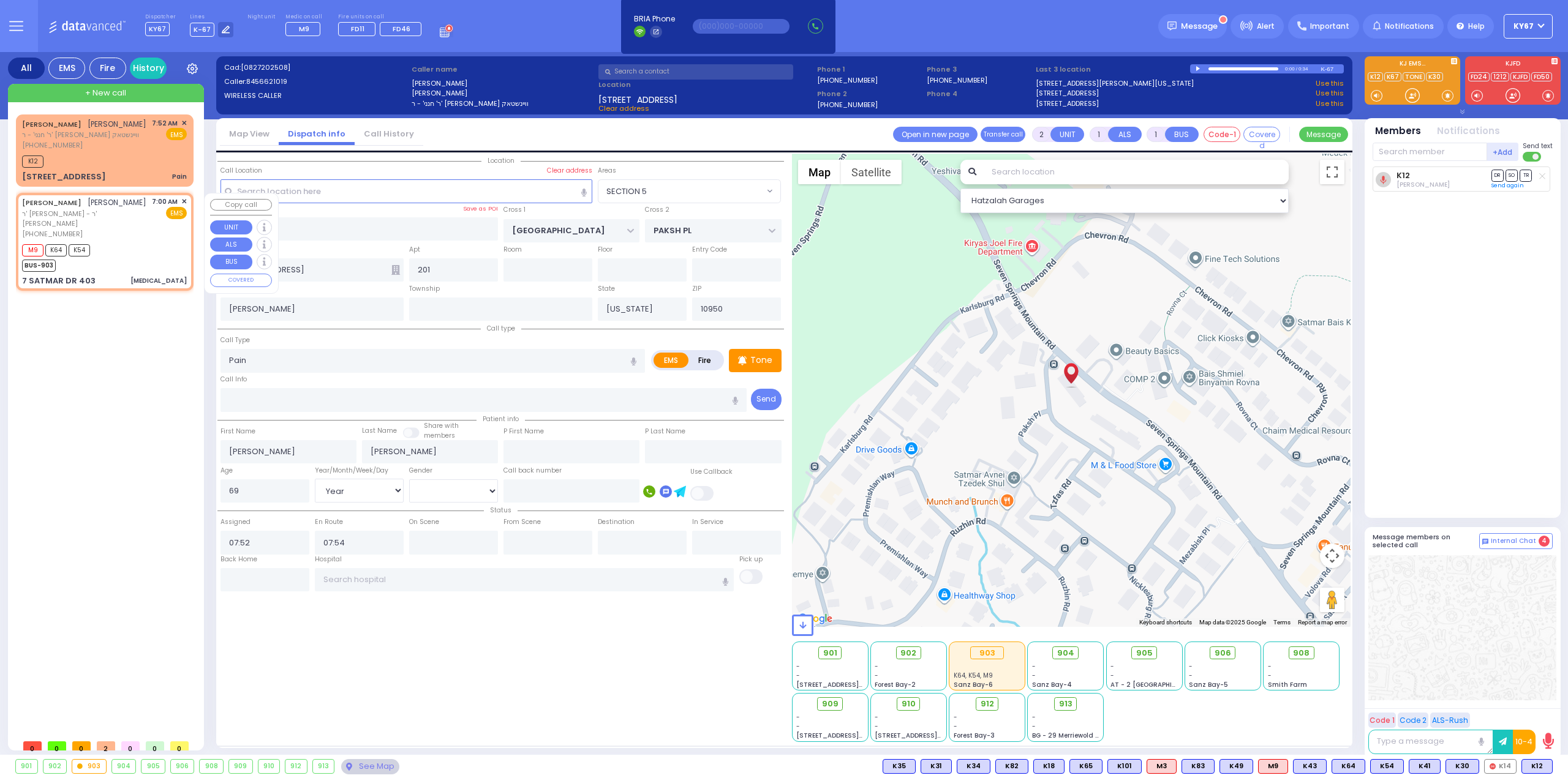
radio input "true"
type input "[PERSON_NAME]"
type input "Shulom"
type input "Krausz"
type input "13"
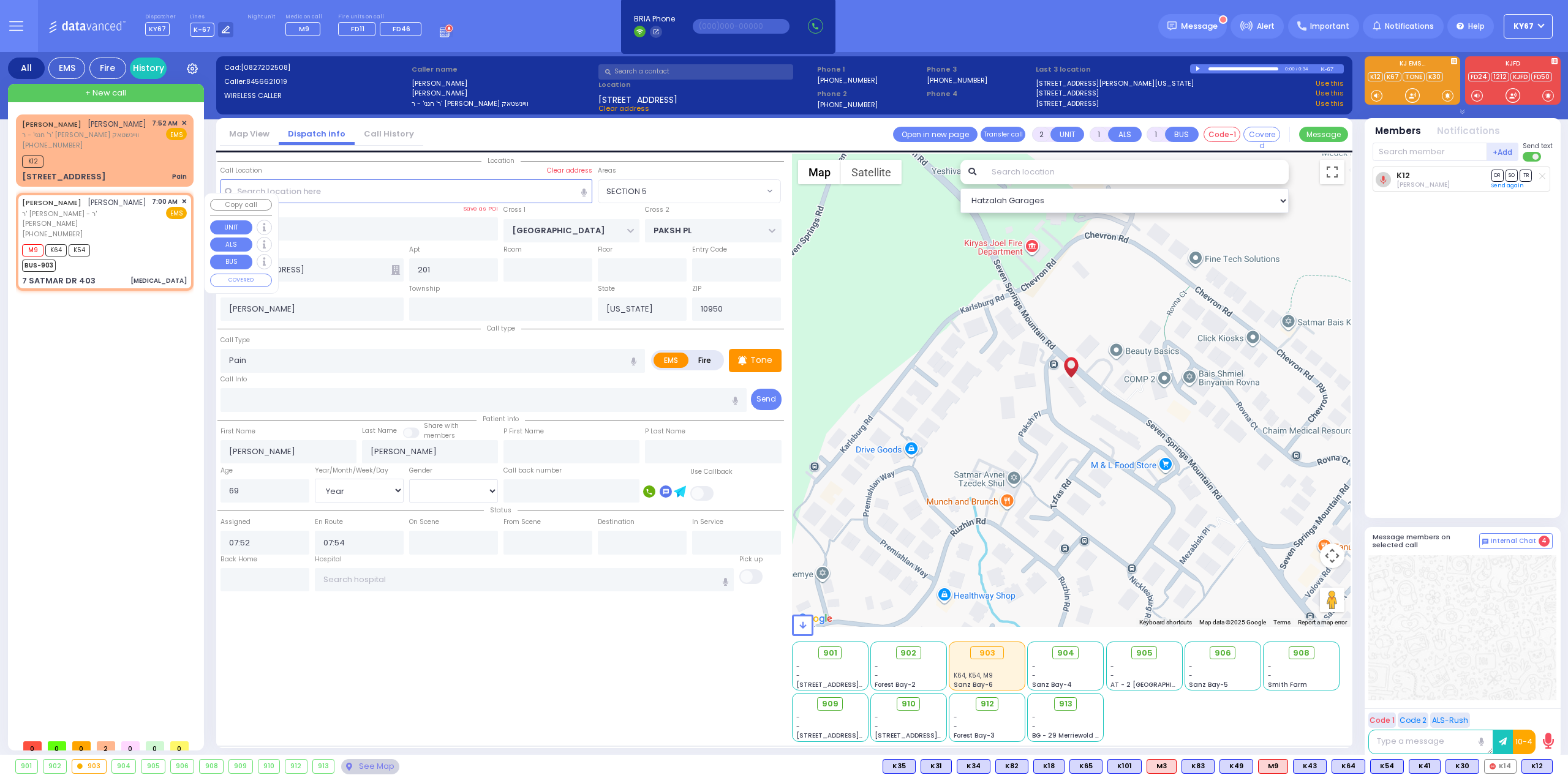
select select "Year"
select select "[DEMOGRAPHIC_DATA]"
type input "07:00"
type input "07:02"
type input "SIGET COURT"
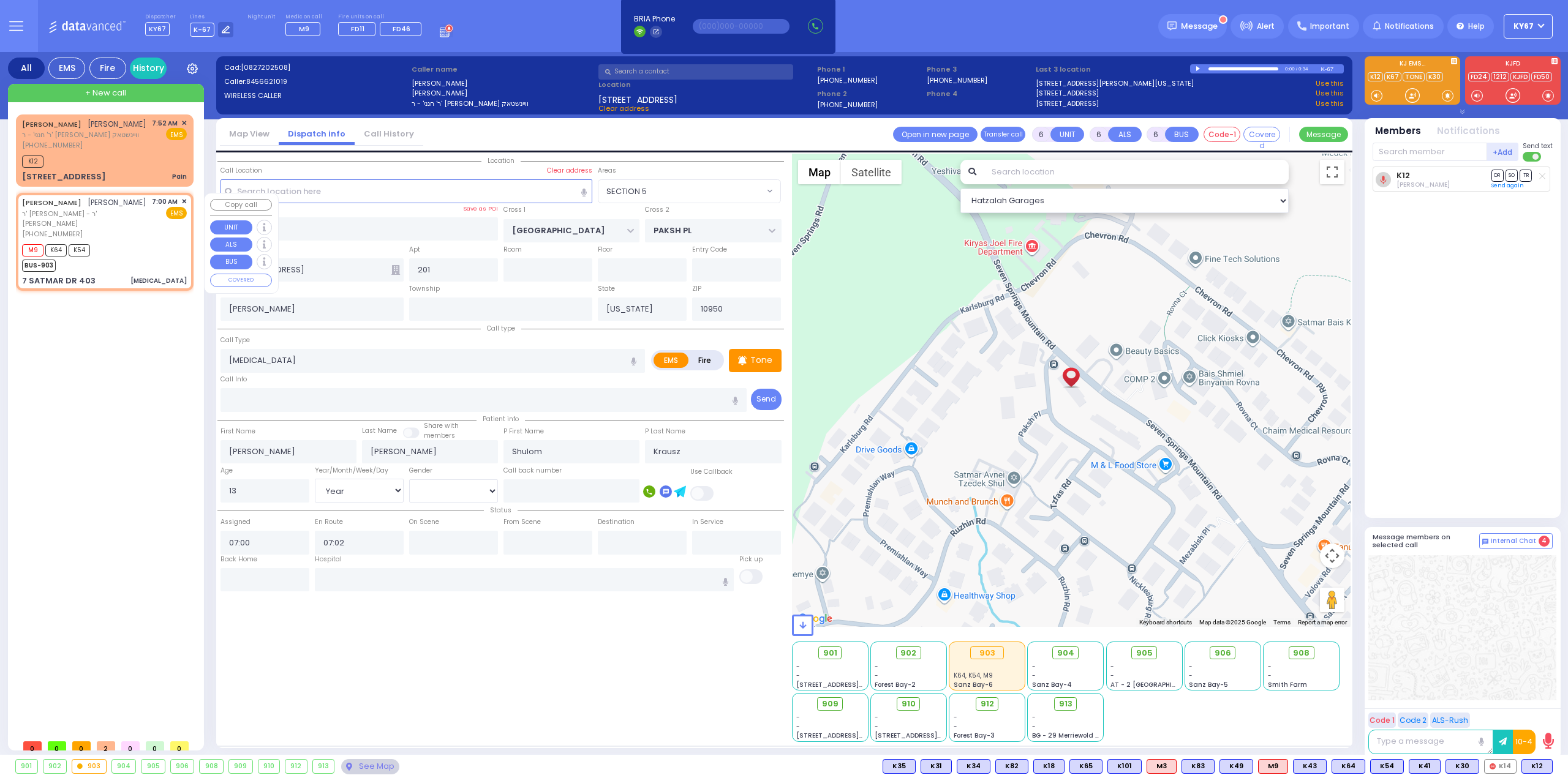
type input "ACRES RD"
type input "7 SATMAR DR"
type input "403"
select select "Hatzalah Garages"
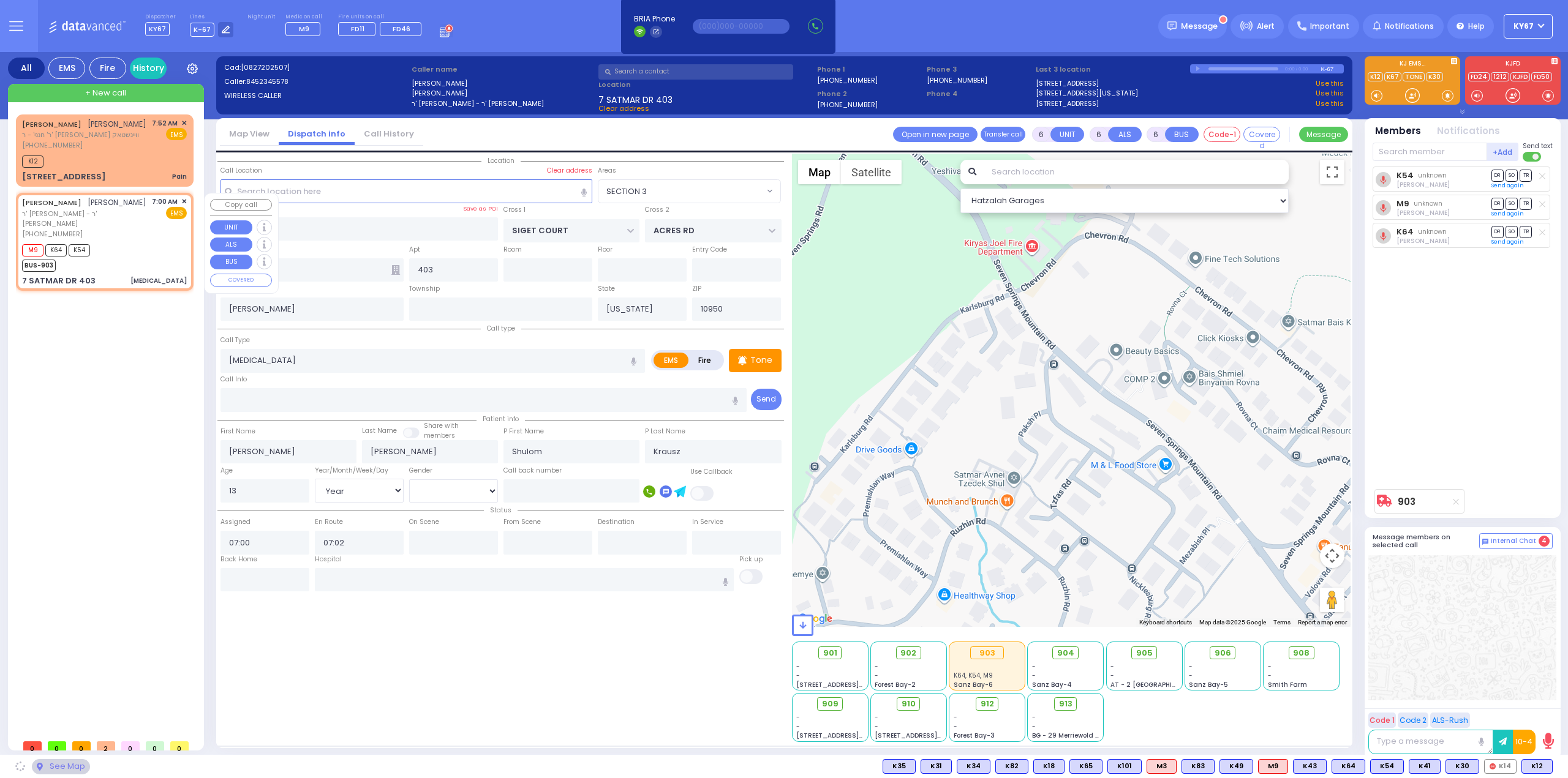
select select "SECTION 3"
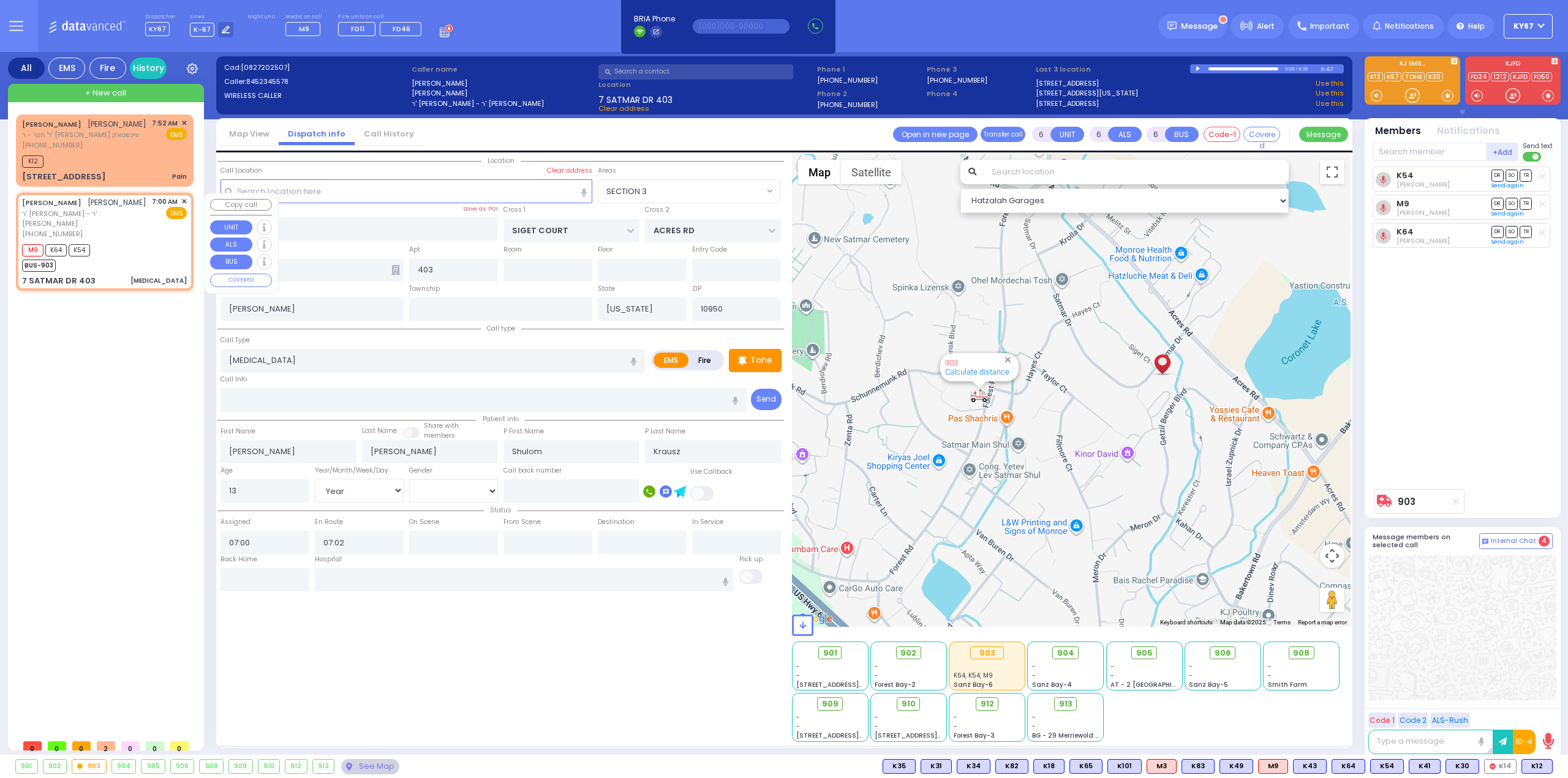
click at [179, 198] on div "7:00 AM ✕" at bounding box center [169, 202] width 35 height 11
select select
radio input "true"
select select "Year"
select select "[DEMOGRAPHIC_DATA]"
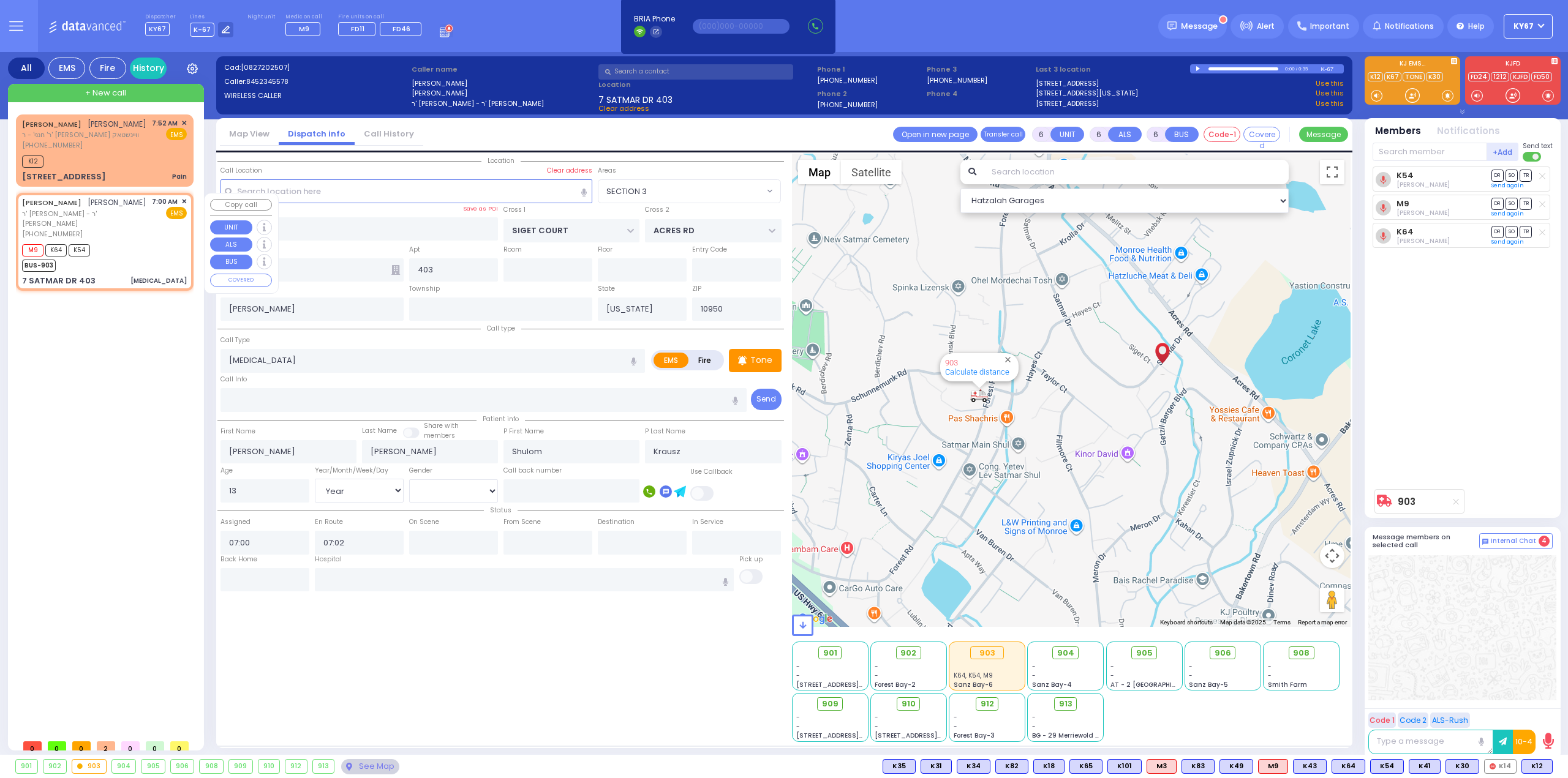
select select "Hatzalah Garages"
select select "SECTION 3"
click at [183, 200] on span "✕" at bounding box center [184, 202] width 5 height 11
click at [183, 202] on span "✕" at bounding box center [184, 202] width 5 height 11
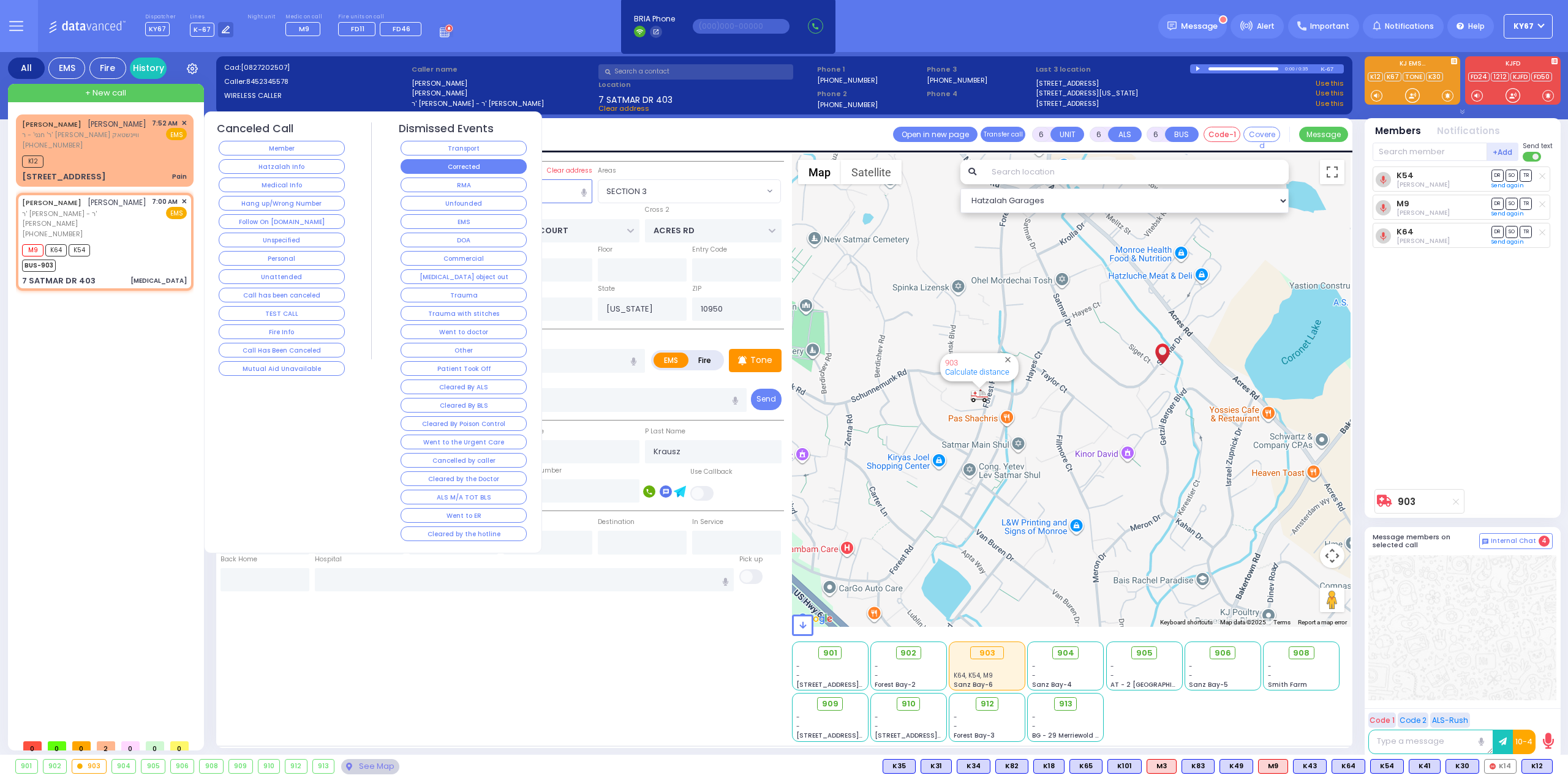
click at [447, 166] on button "Corrected" at bounding box center [464, 167] width 126 height 15
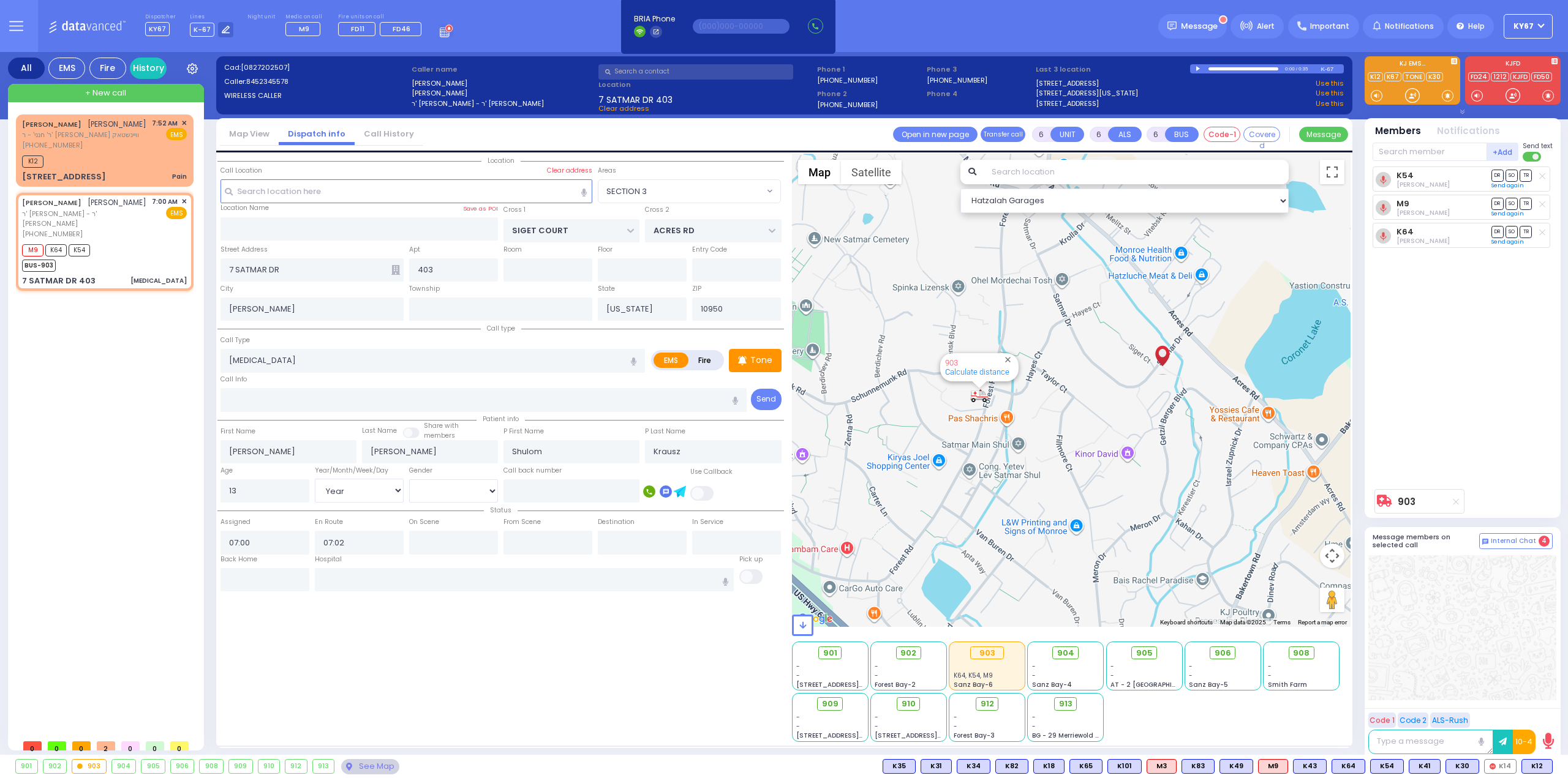
select select
radio input "true"
select select
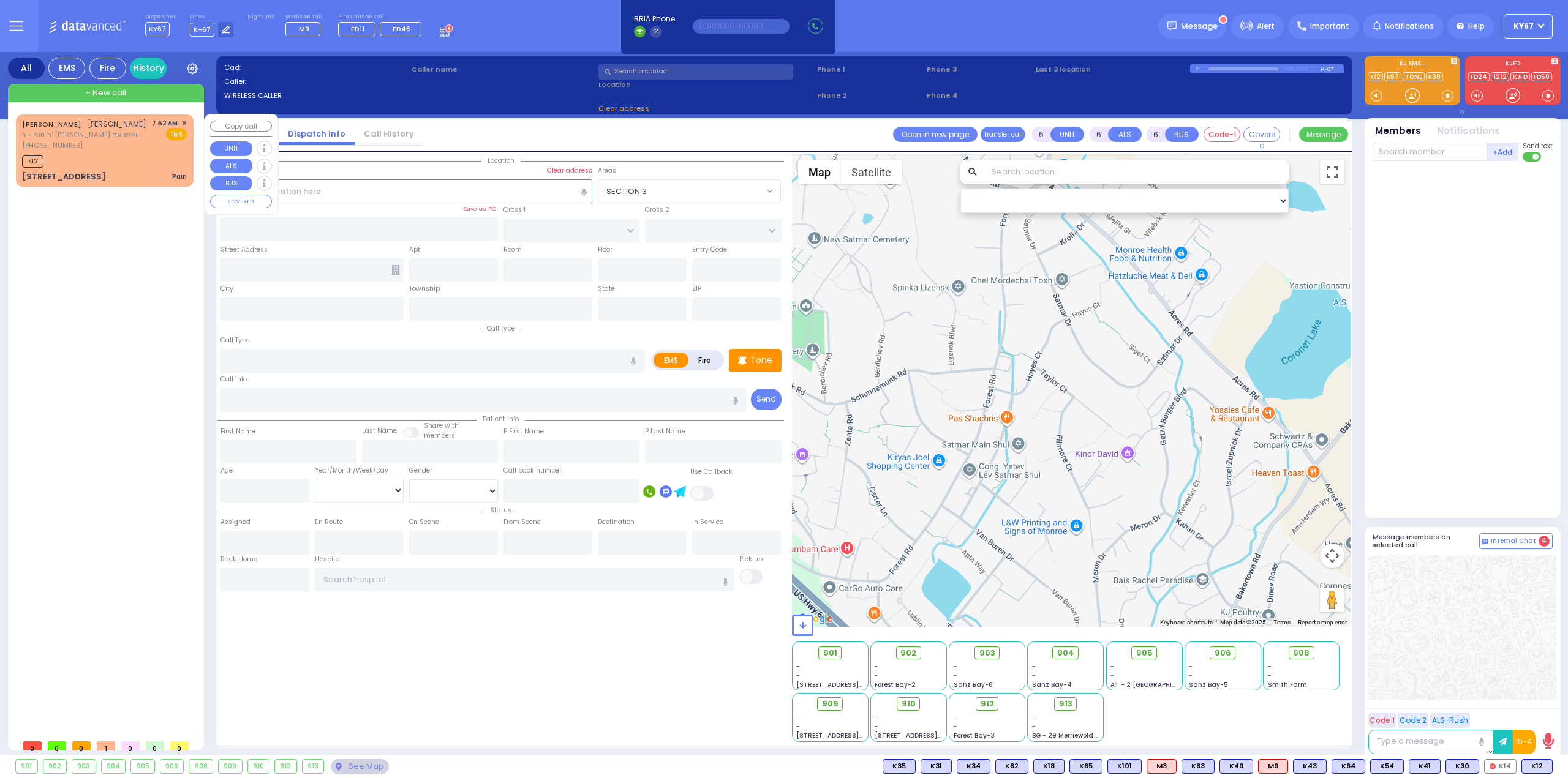
click at [89, 137] on span "ר' חנני' - ר' [PERSON_NAME] וויינשטאק" at bounding box center [84, 135] width 125 height 11
type input "2"
type input "1"
select select
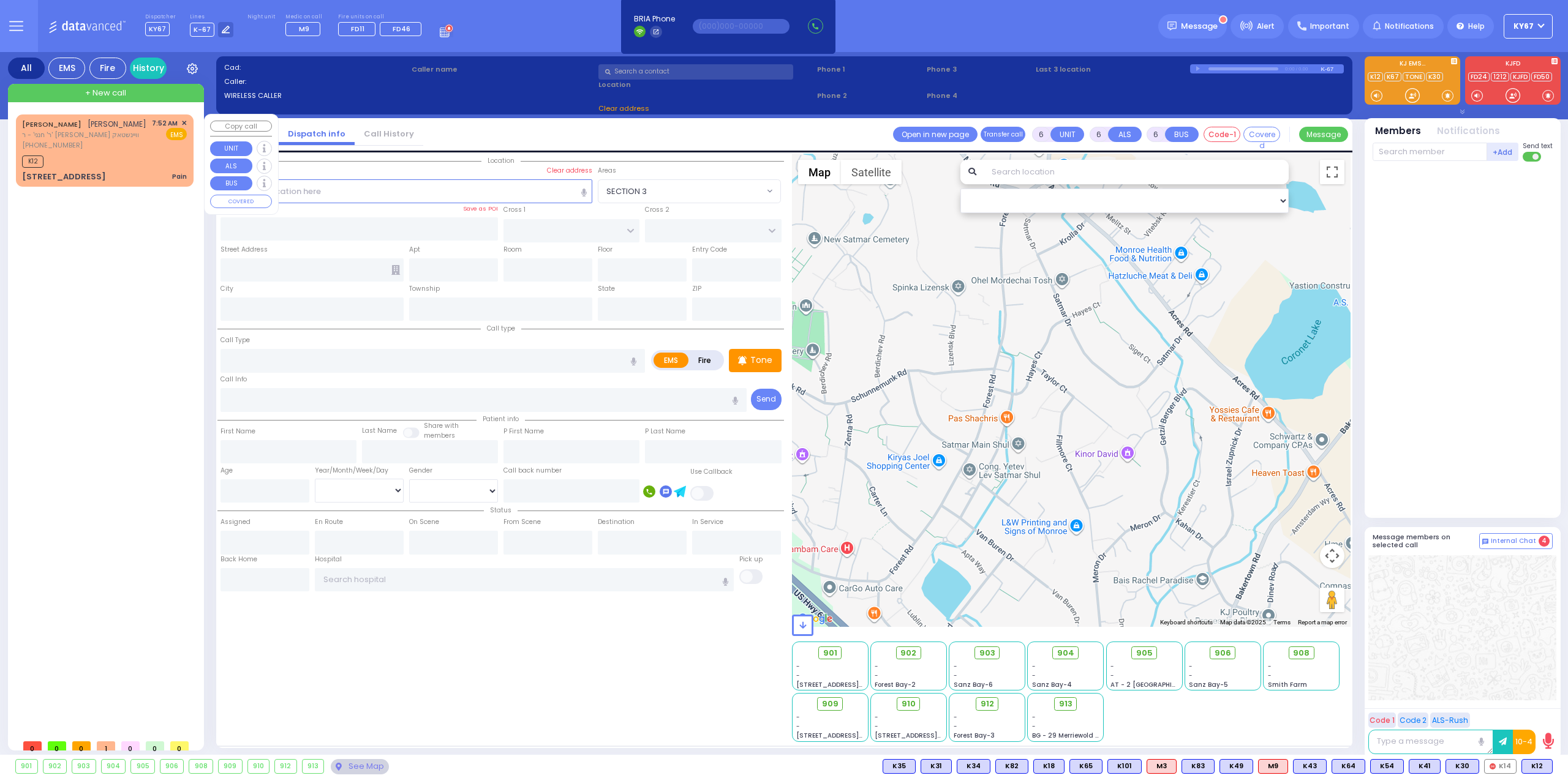
type input "Pain"
radio input "true"
type input "[PERSON_NAME]"
type input "69"
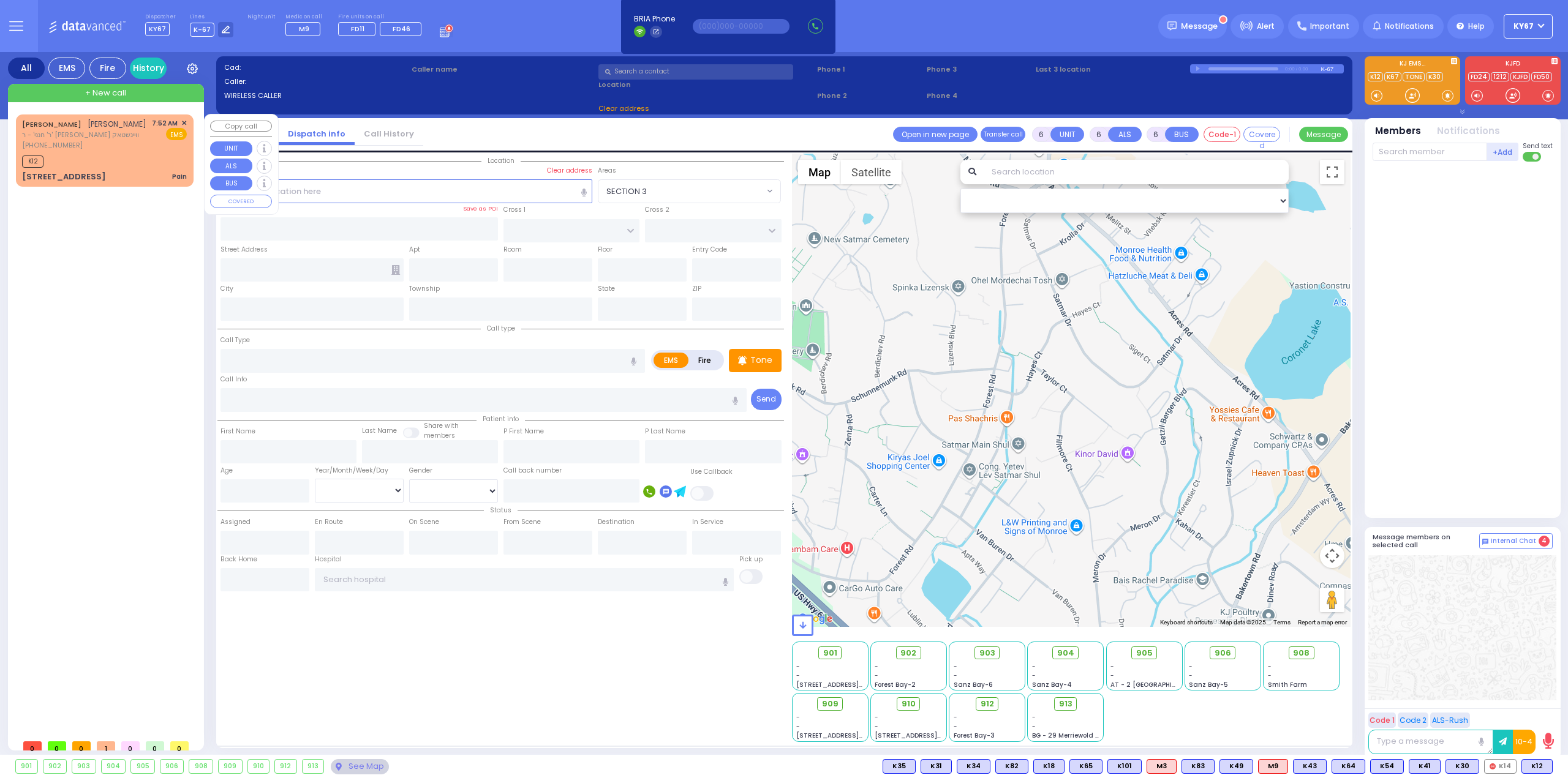
select select "Year"
select select "[DEMOGRAPHIC_DATA]"
type input "07:52"
type input "07:54"
select select "Hatzalah Garages"
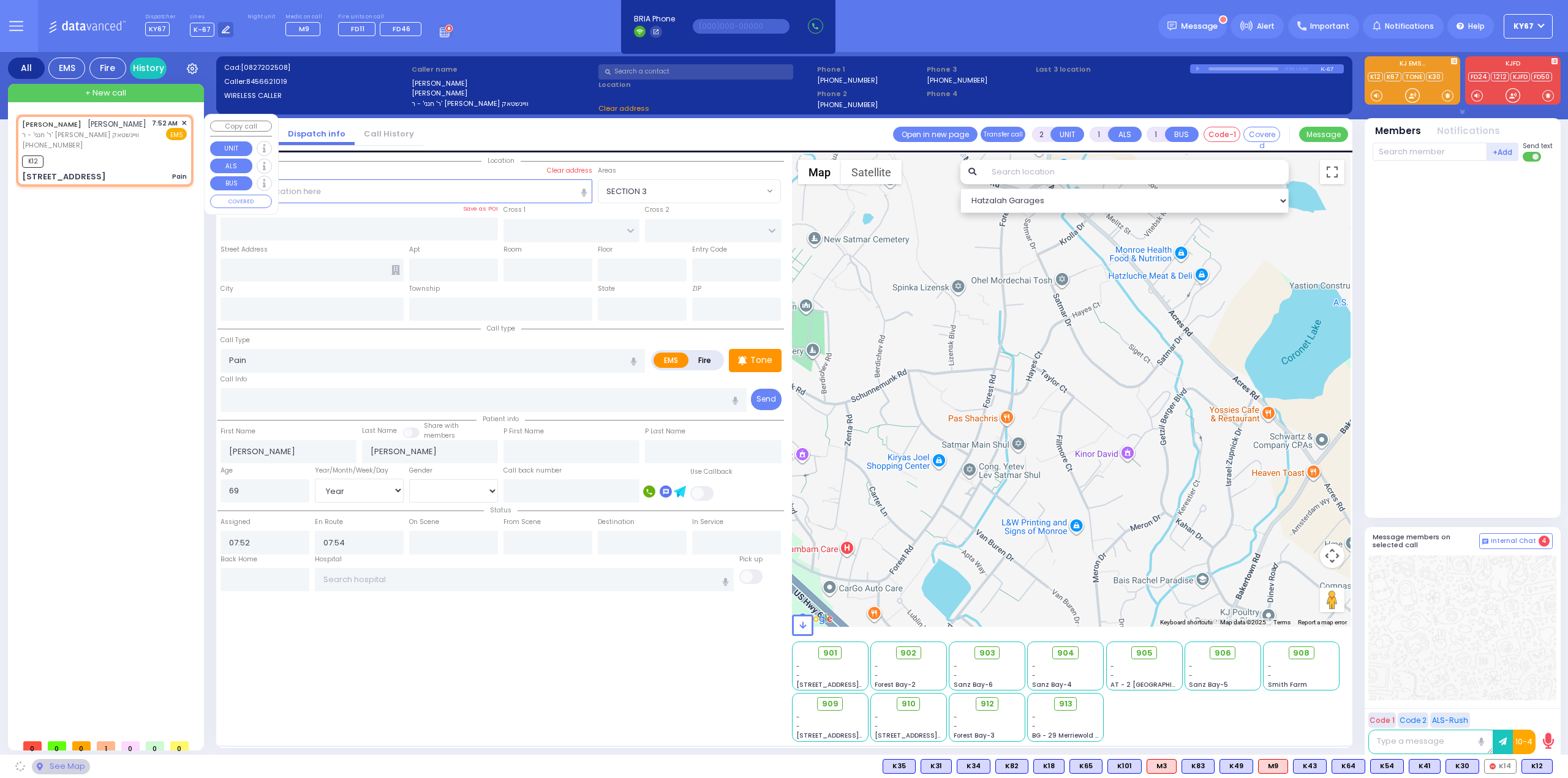
type input "[GEOGRAPHIC_DATA]"
type input "PAKSH PL"
type input "[STREET_ADDRESS]"
type input "201"
type input "[PERSON_NAME]"
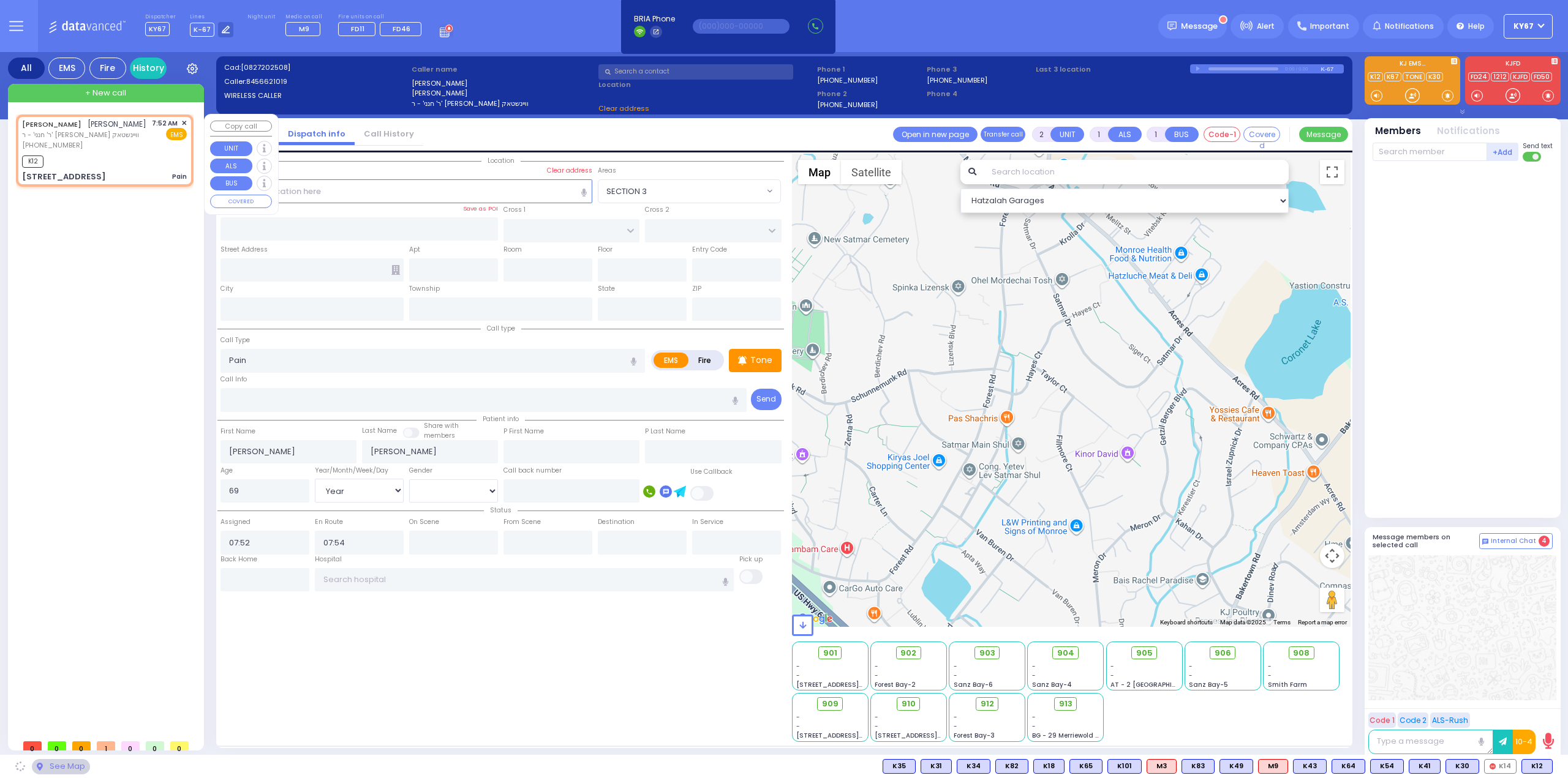
type input "[US_STATE]"
type input "10950"
select select "SECTION 5"
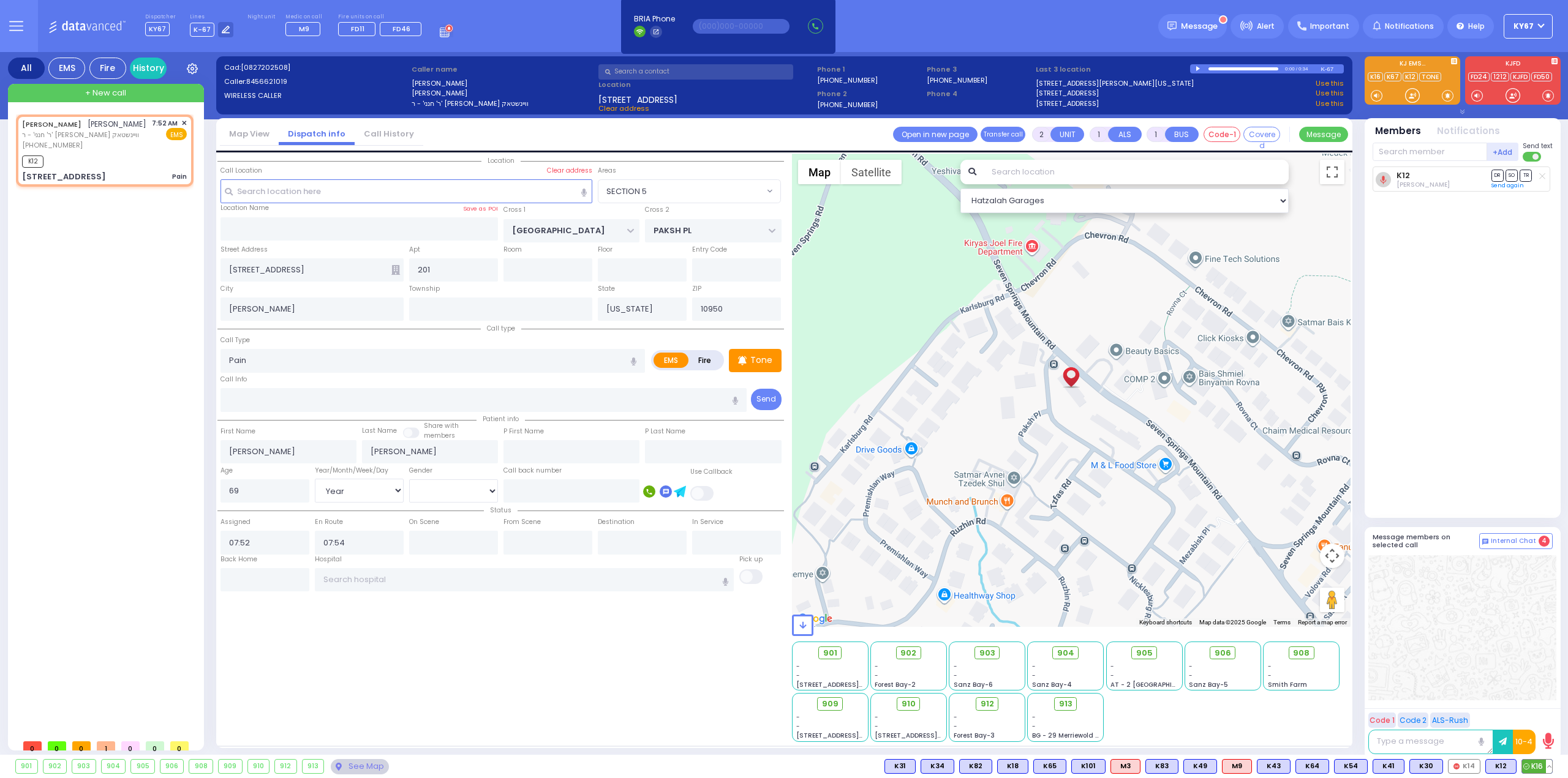
click at [1534, 764] on span "K16" at bounding box center [1537, 766] width 30 height 13
select select
radio input "true"
select select "Year"
select select "[DEMOGRAPHIC_DATA]"
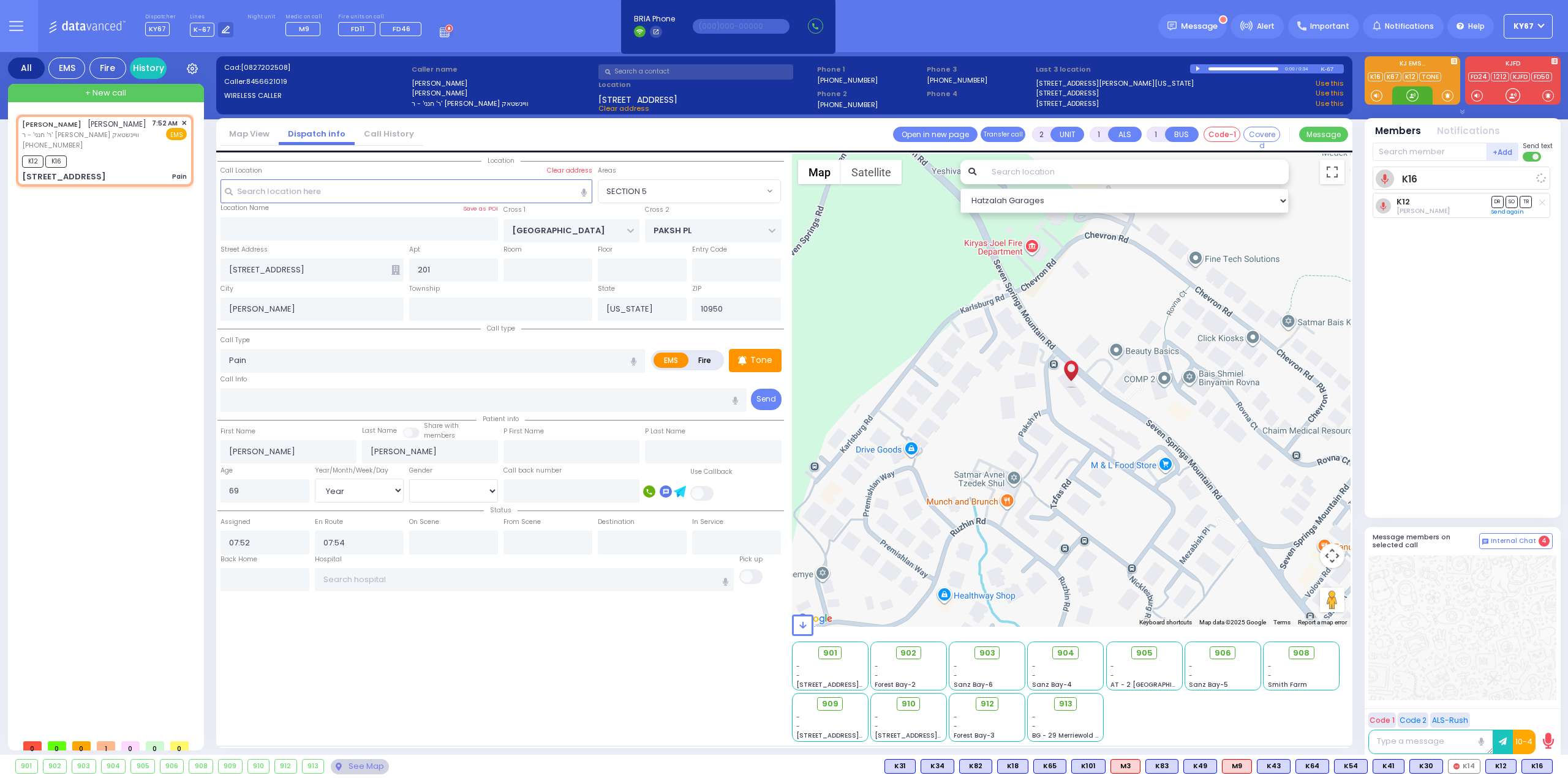
select select "Hatzalah Garages"
select select "SECTION 5"
click at [1538, 766] on span "K81" at bounding box center [1537, 766] width 30 height 13
select select
radio input "true"
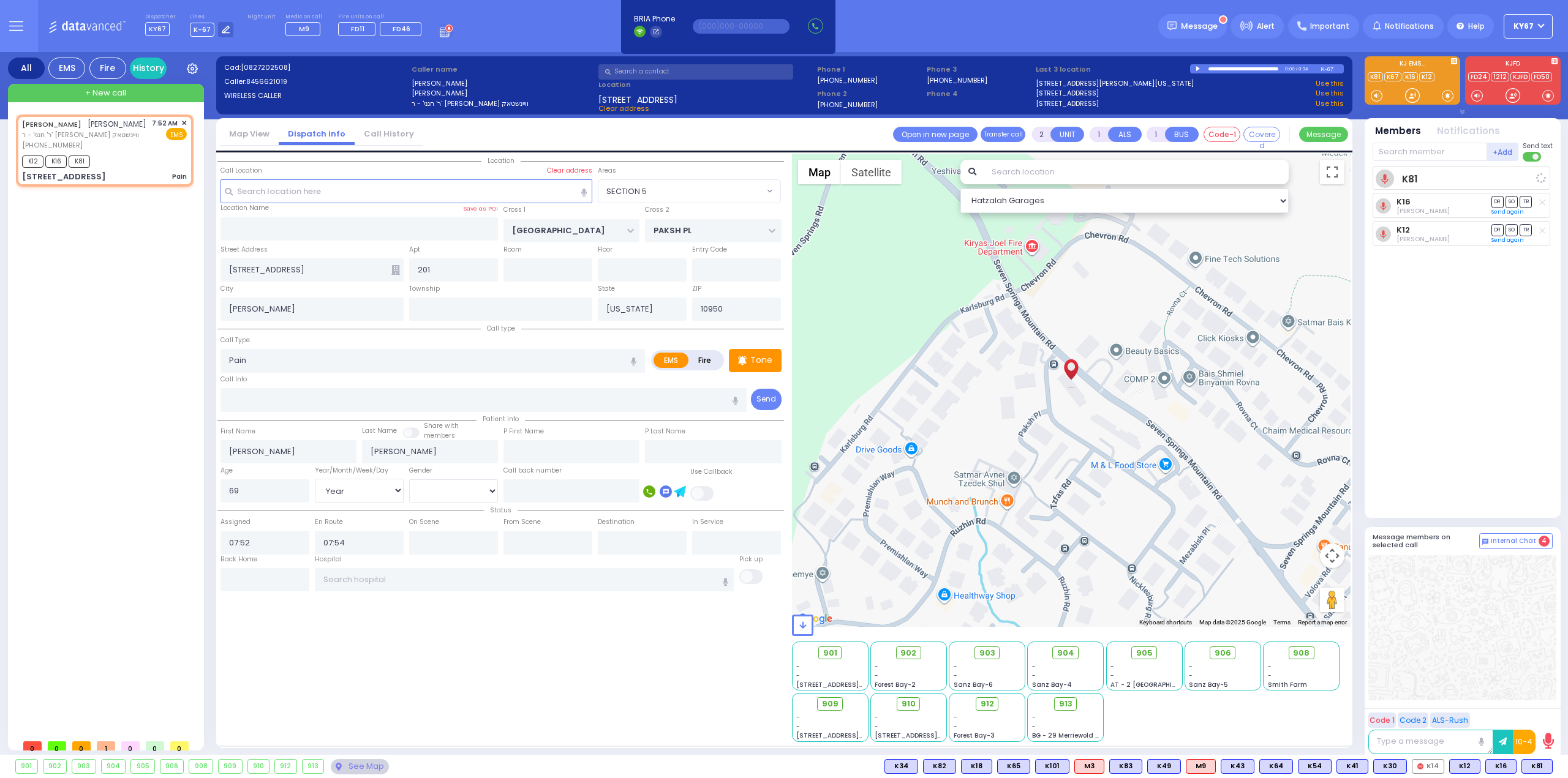
select select "Year"
select select "[DEMOGRAPHIC_DATA]"
select select "Hatzalah Garages"
select select "SECTION 5"
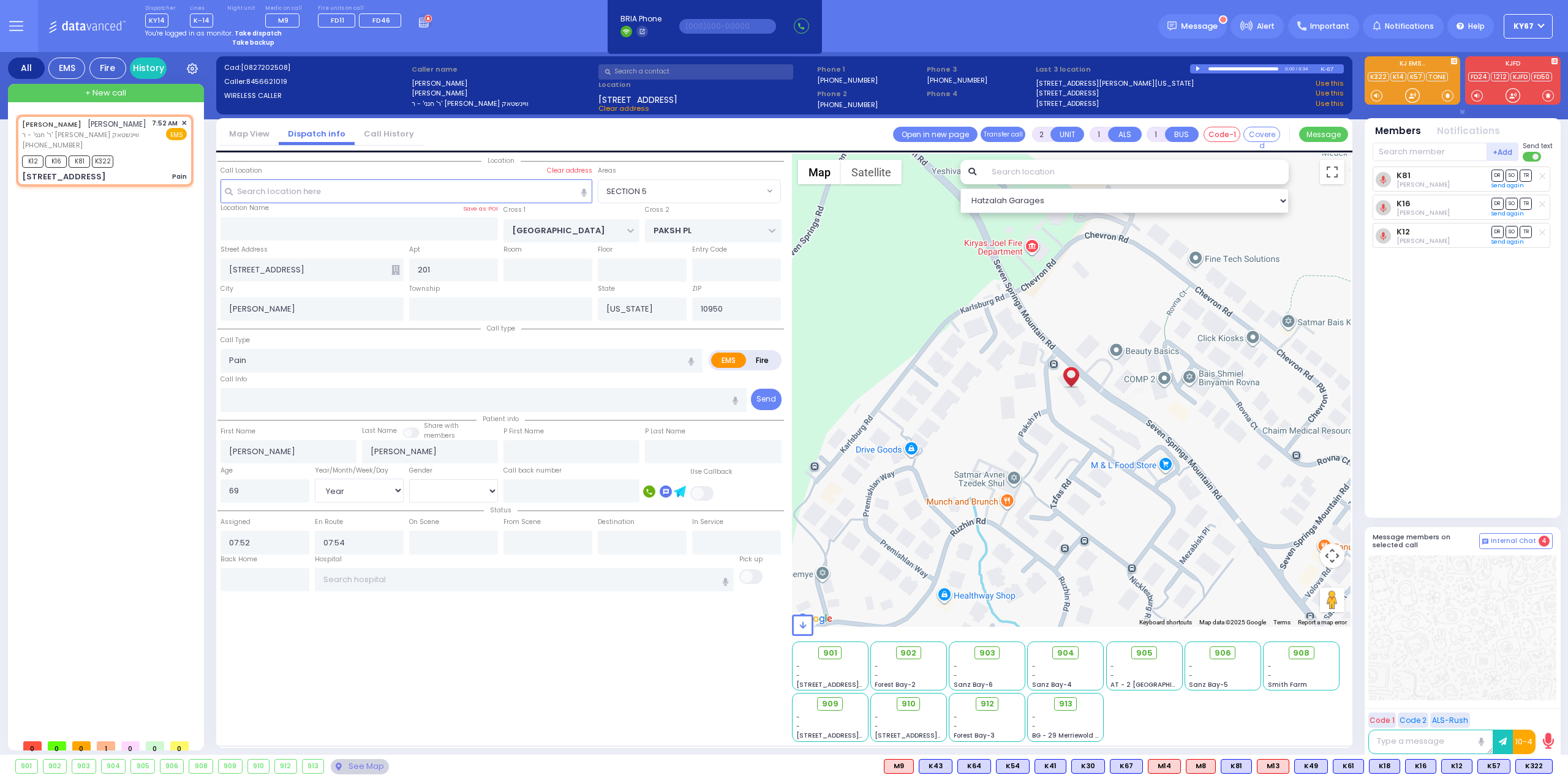
select select
radio input "true"
select select "Year"
select select "[DEMOGRAPHIC_DATA]"
select select "Hatzalah Garages"
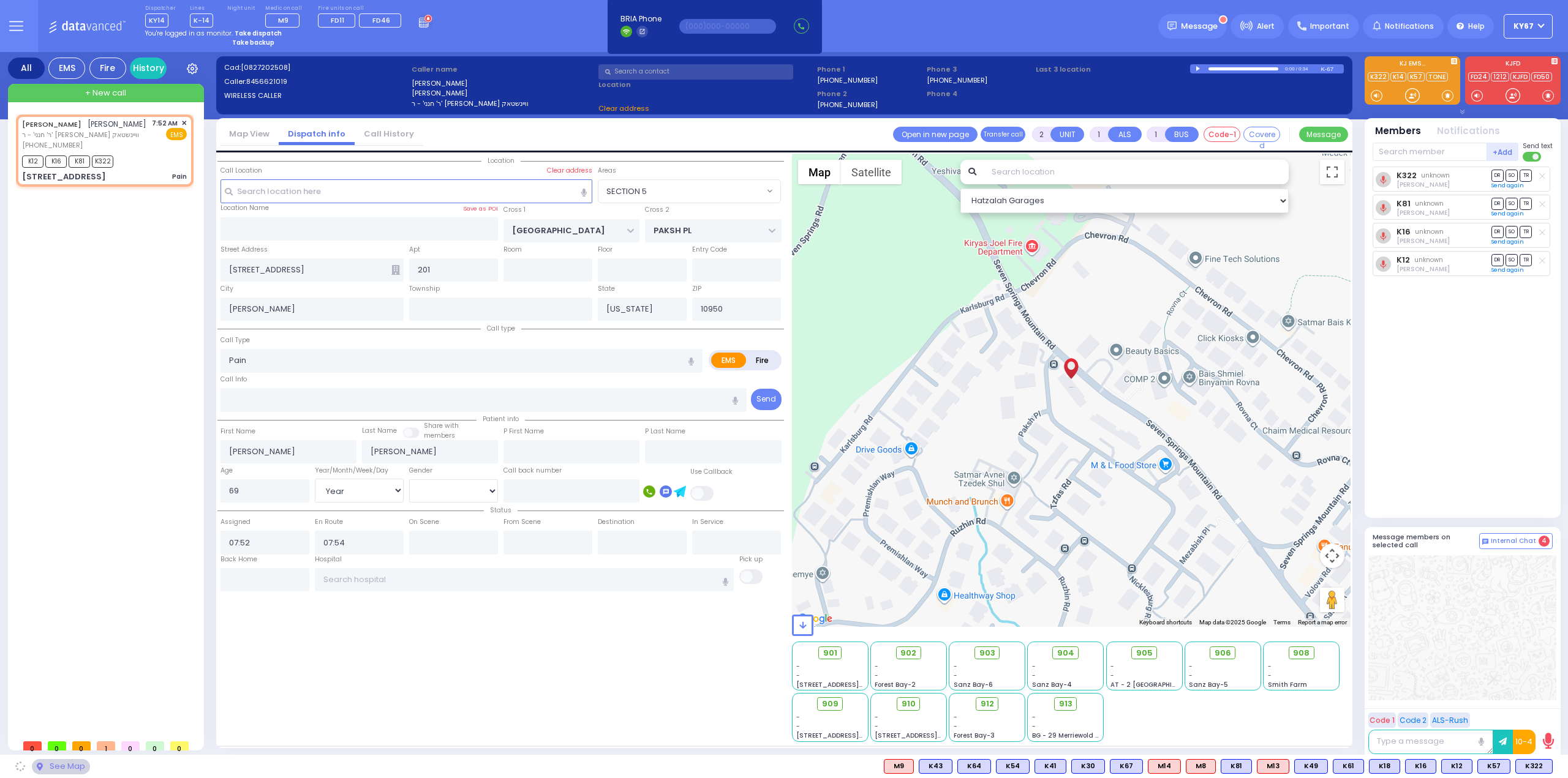
select select "SECTION 5"
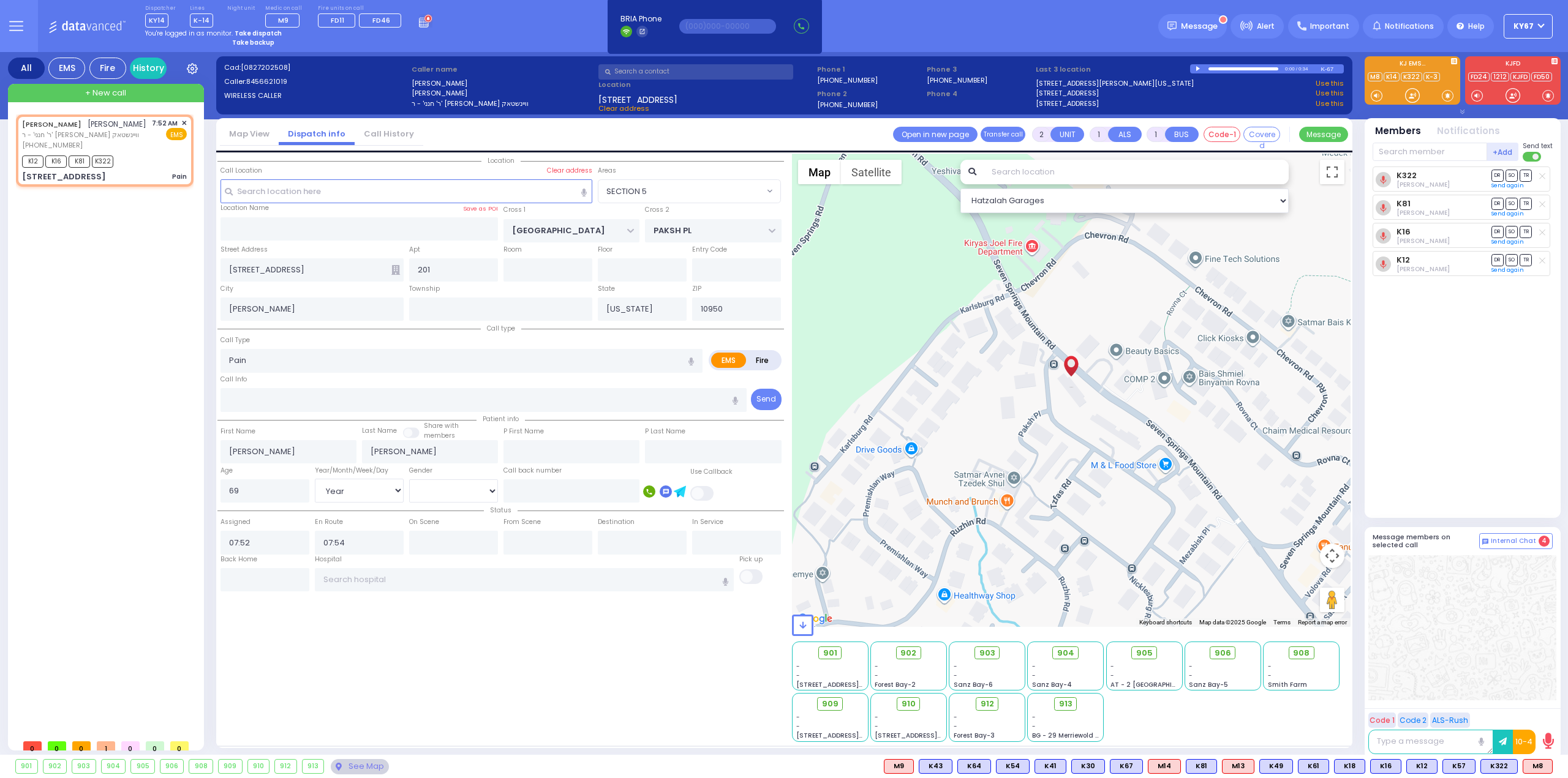
type input "6"
select select
radio input "true"
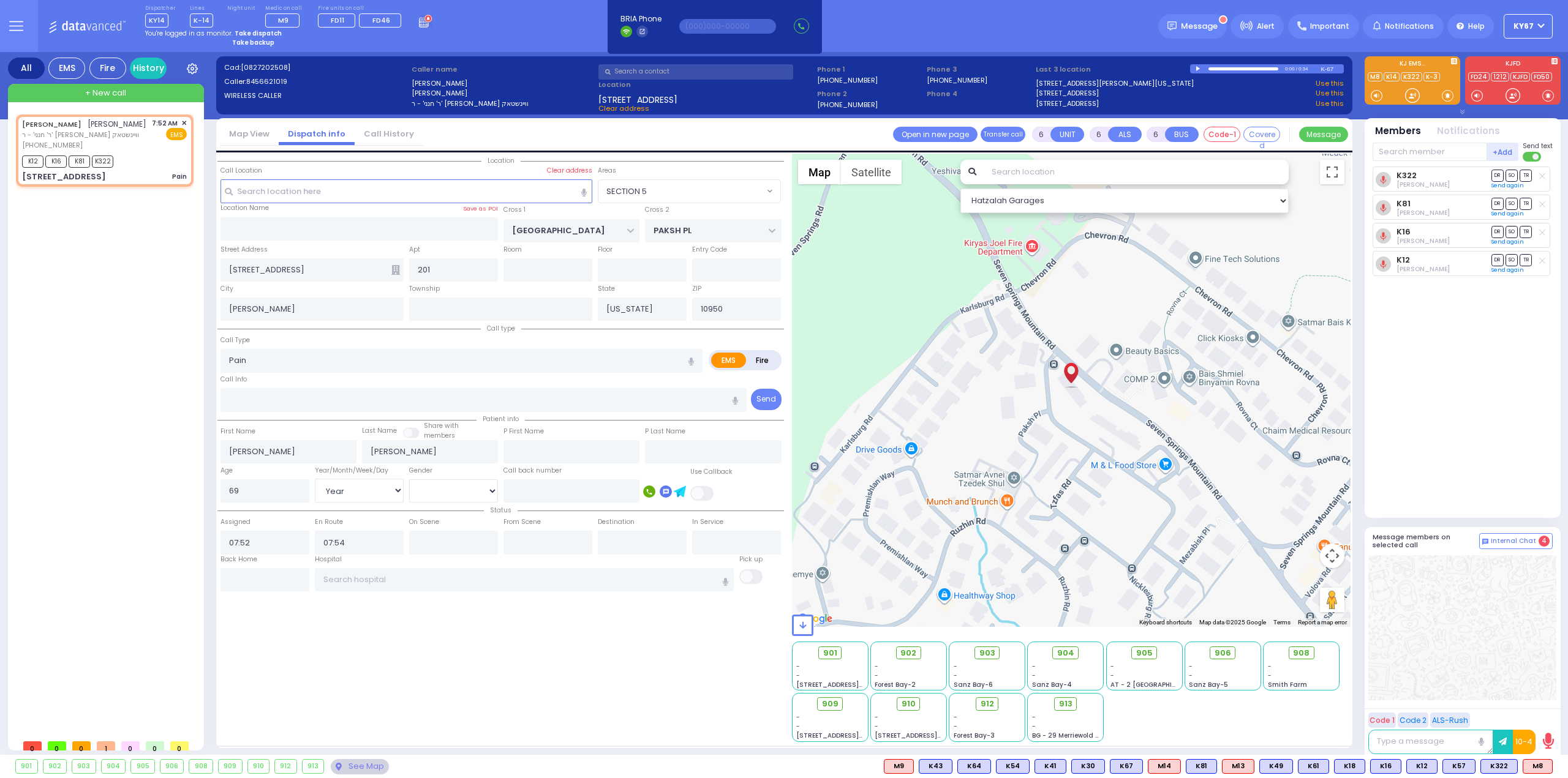
type input "Unknown"
select select "Year"
select select "[DEMOGRAPHIC_DATA]"
select select "Hatzalah Garages"
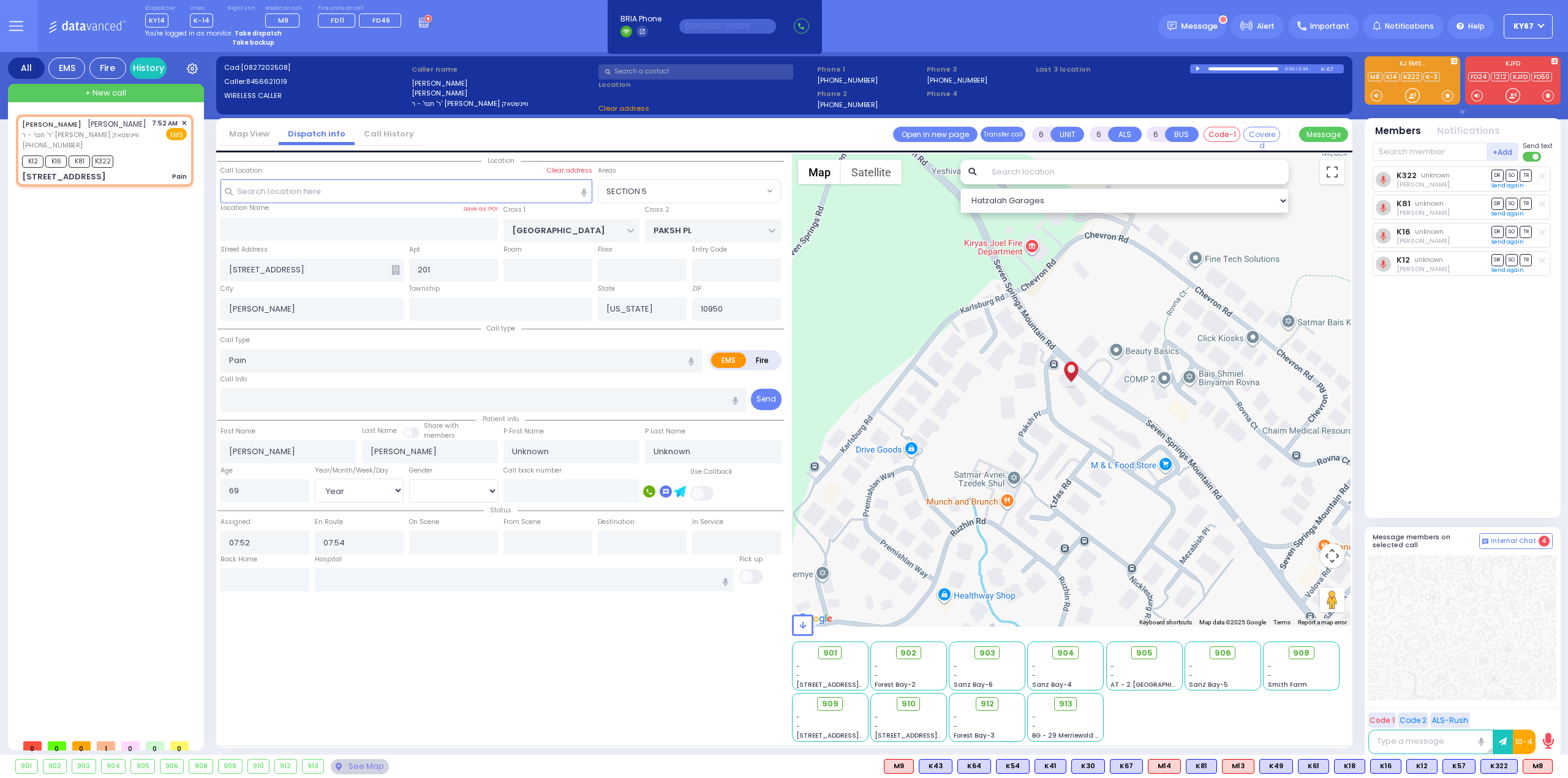
select select "SECTION 5"
